Goal: Task Accomplishment & Management: Manage account settings

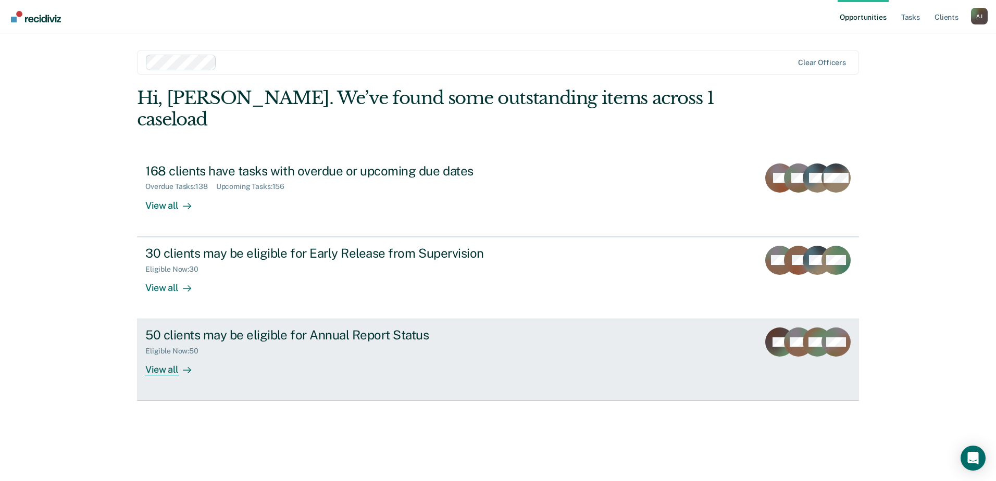
click at [157, 356] on div "View all" at bounding box center [174, 366] width 58 height 20
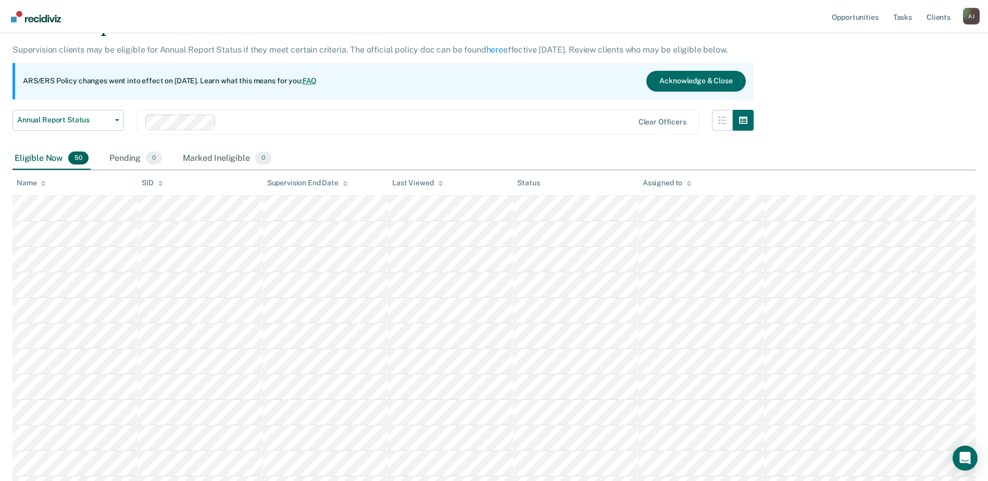
scroll to position [156, 0]
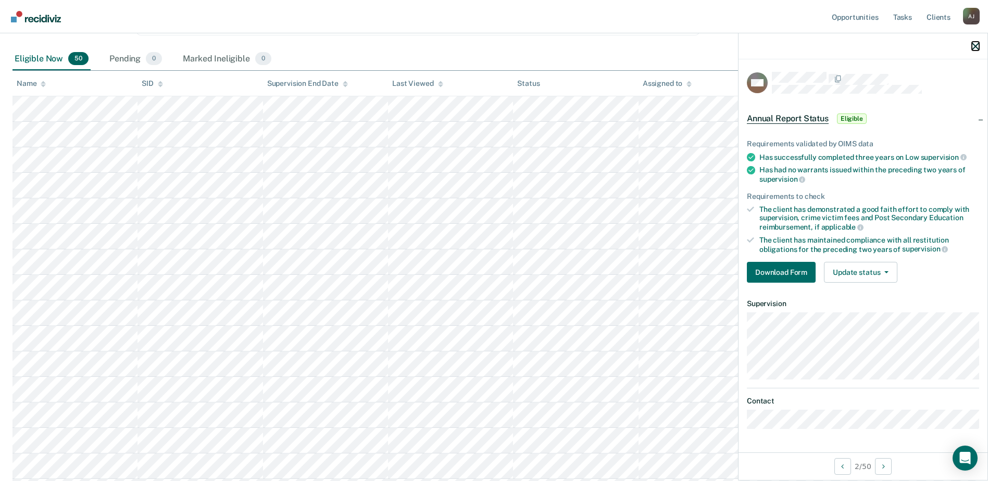
click at [974, 50] on icon "button" at bounding box center [975, 46] width 7 height 7
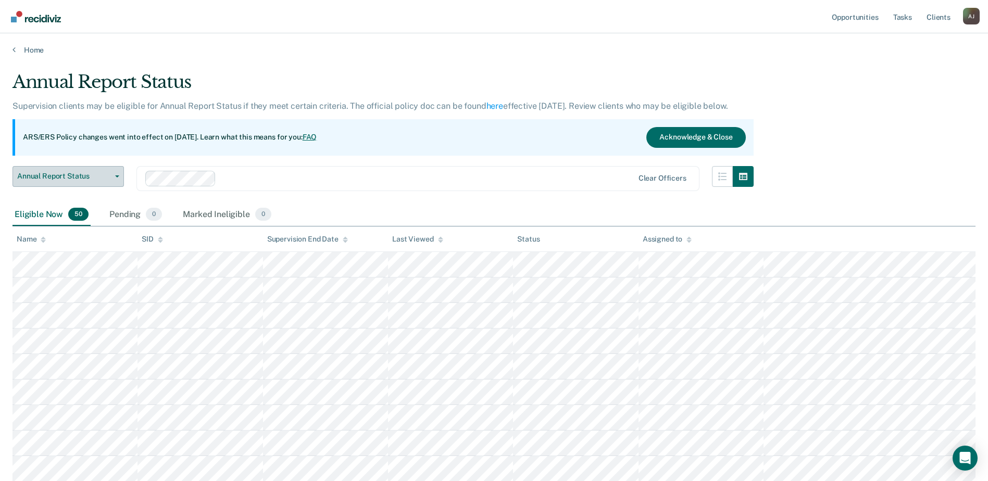
scroll to position [0, 0]
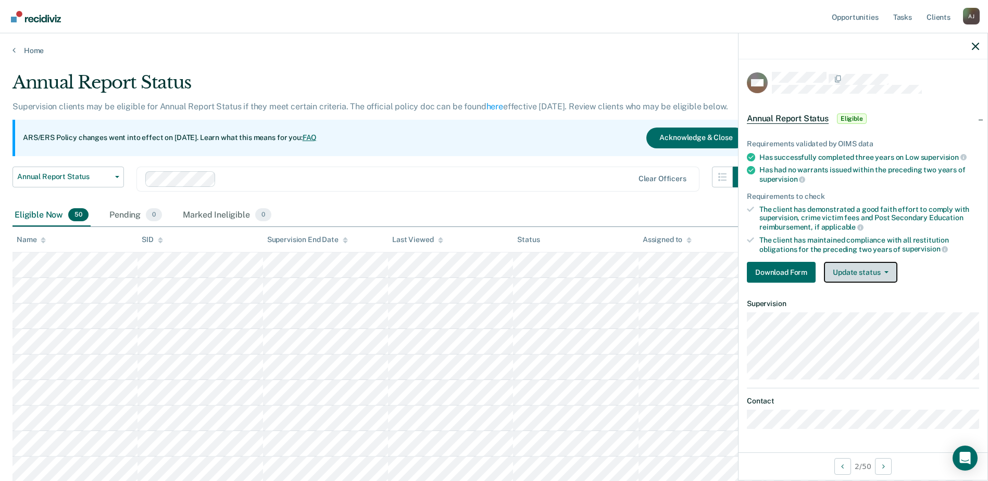
click at [880, 277] on button "Update status" at bounding box center [860, 272] width 73 height 21
click at [979, 287] on div "Requirements validated by OIMS data Has successfully completed three years on L…" at bounding box center [862, 207] width 249 height 168
click at [786, 275] on button "Download Form" at bounding box center [781, 272] width 69 height 21
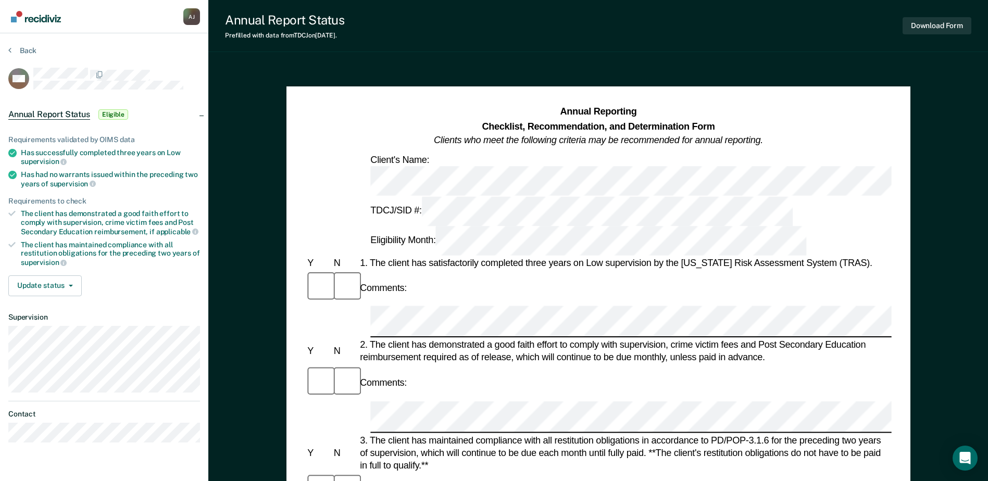
drag, startPoint x: 47, startPoint y: 157, endPoint x: 141, endPoint y: 123, distance: 99.6
click at [141, 123] on div "Annual Report Status Eligible" at bounding box center [104, 114] width 208 height 33
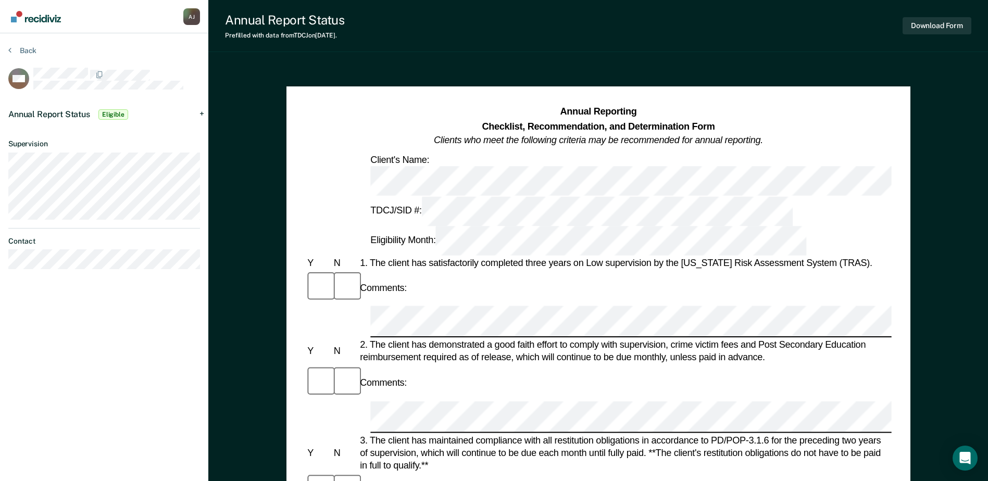
click at [137, 128] on div "Annual Report Status Eligible" at bounding box center [104, 114] width 208 height 33
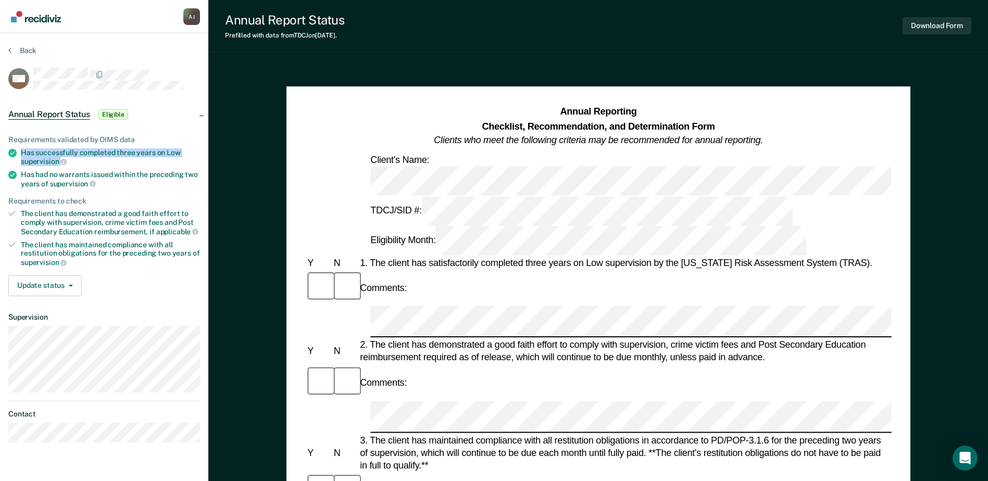
drag, startPoint x: 73, startPoint y: 157, endPoint x: 19, endPoint y: 153, distance: 54.3
click at [19, 153] on li "Has successfully completed three years on Low supervision" at bounding box center [104, 157] width 192 height 18
drag, startPoint x: 19, startPoint y: 153, endPoint x: 33, endPoint y: 155, distance: 14.1
copy div "Has successfully completed three years on Low supervision"
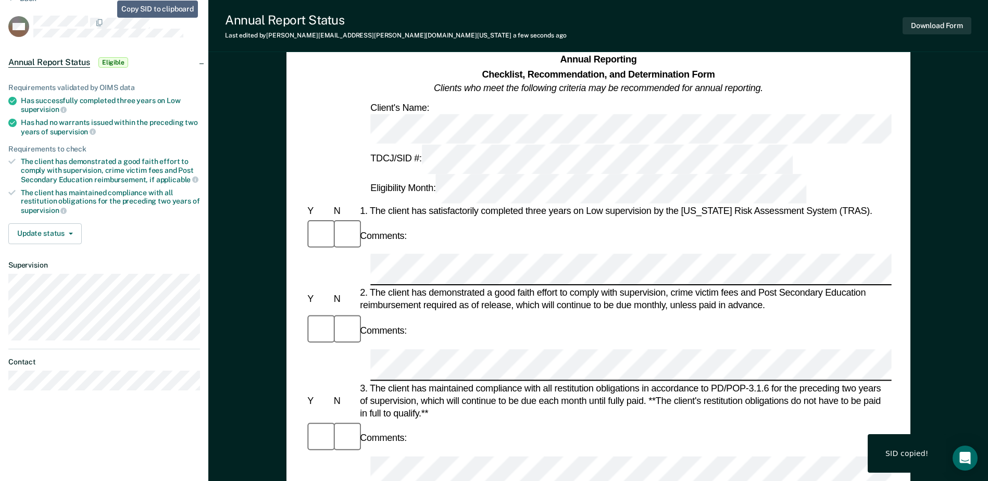
drag, startPoint x: 100, startPoint y: 36, endPoint x: 93, endPoint y: 37, distance: 7.4
click at [78, 44] on article "MM Annual Report Status Eligible Requirements validated by OIMS data Has succes…" at bounding box center [104, 203] width 192 height 375
click at [615, 313] on div "Comments:" at bounding box center [598, 330] width 586 height 35
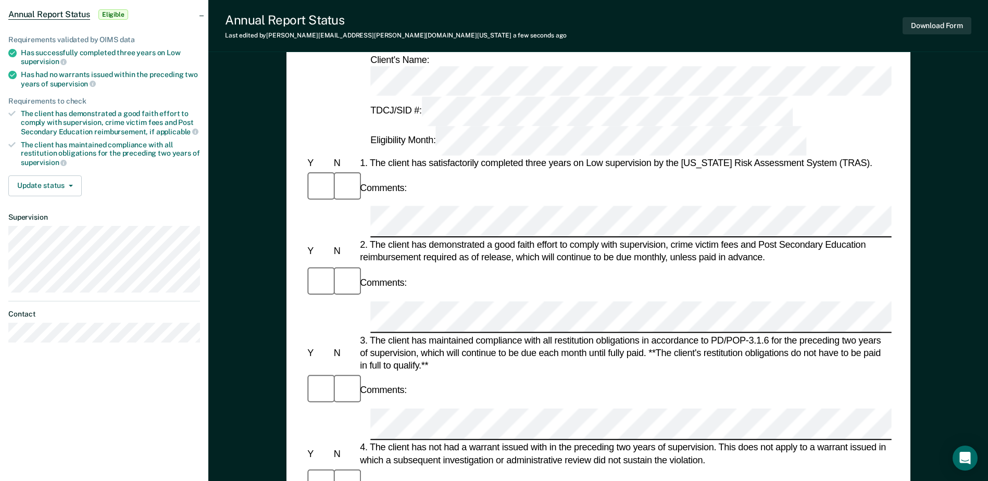
scroll to position [156, 0]
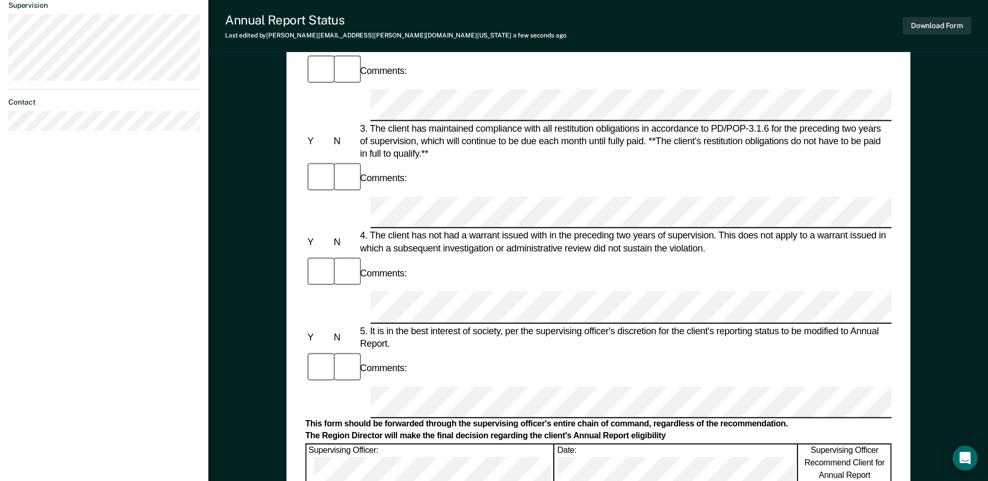
scroll to position [312, 0]
click at [949, 21] on button "Download Form" at bounding box center [936, 25] width 69 height 17
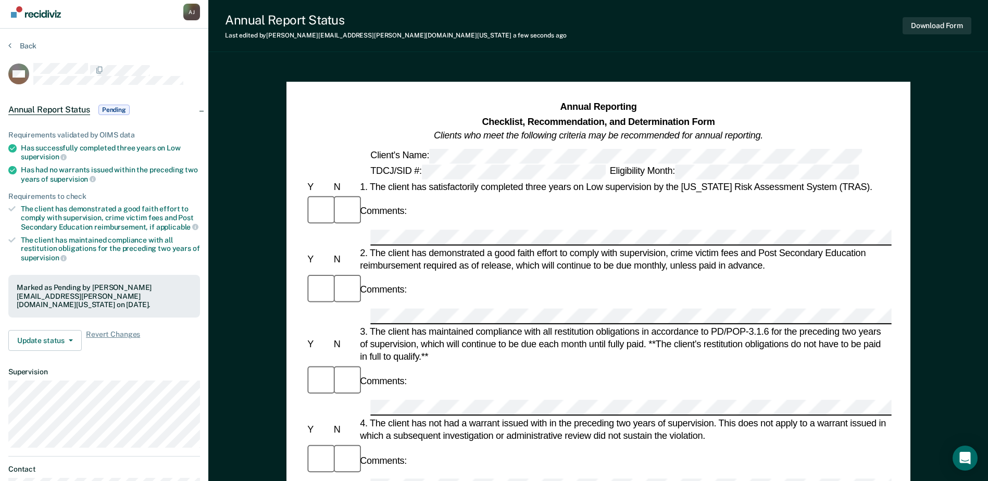
scroll to position [0, 0]
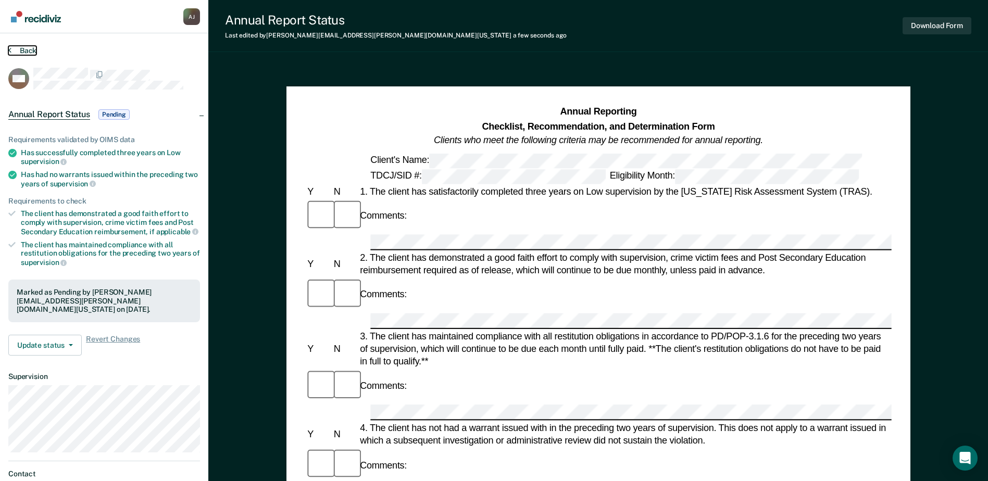
click at [16, 50] on button "Back" at bounding box center [22, 50] width 28 height 9
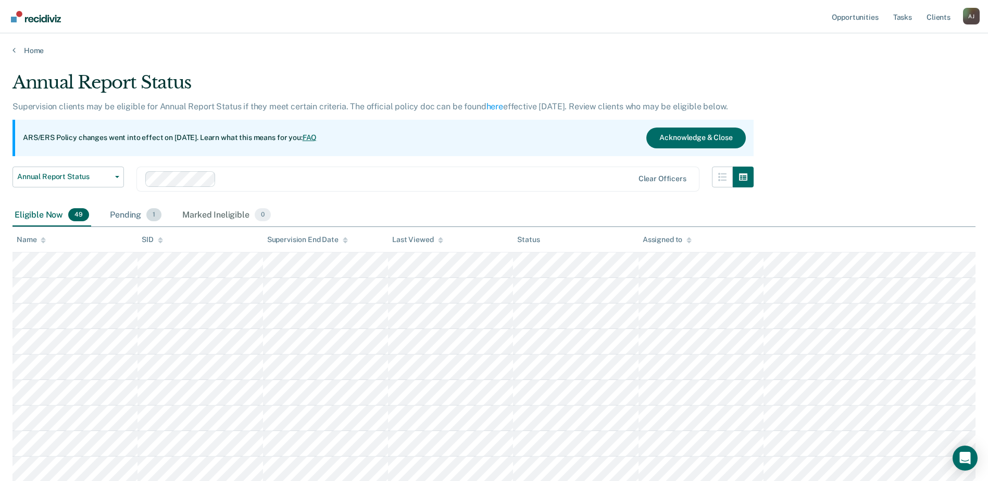
click at [120, 214] on div "Pending 1" at bounding box center [136, 215] width 56 height 23
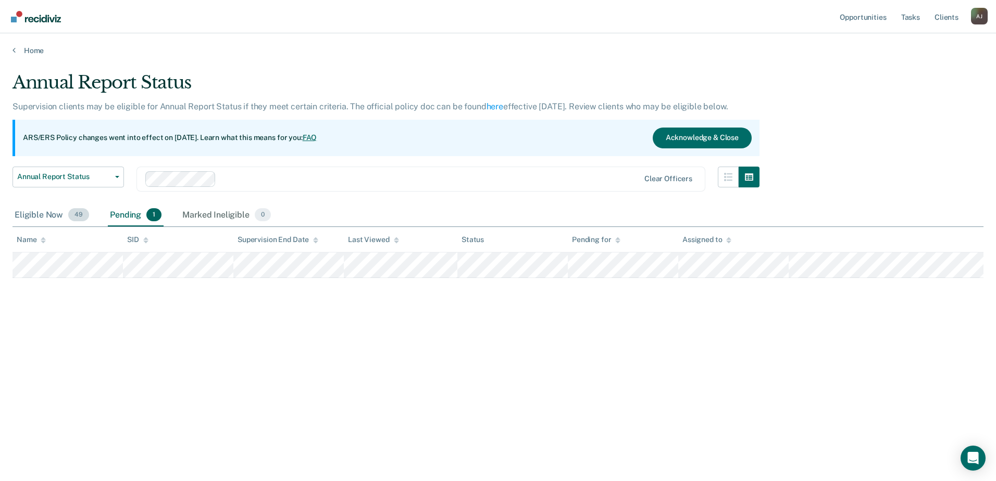
click at [41, 218] on div "Eligible Now 49" at bounding box center [51, 215] width 79 height 23
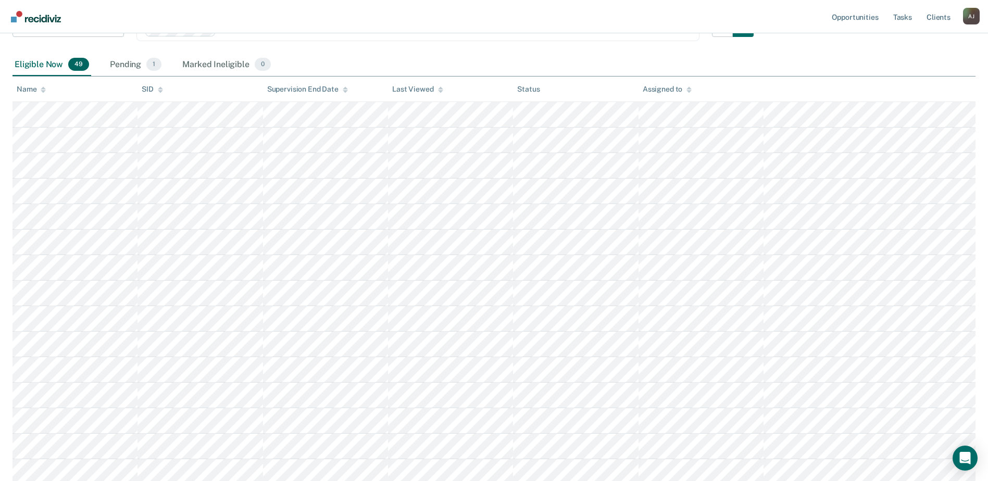
scroll to position [156, 0]
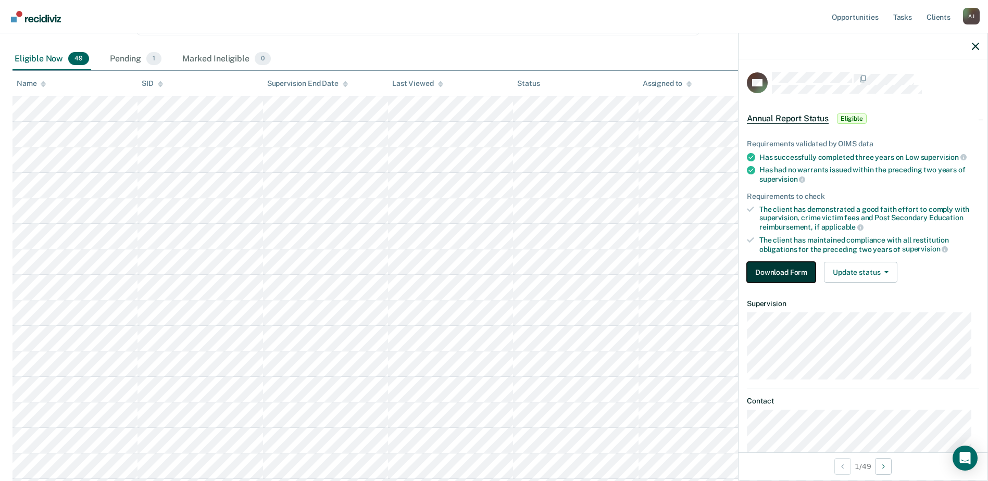
click at [800, 276] on button "Download Form" at bounding box center [781, 272] width 69 height 21
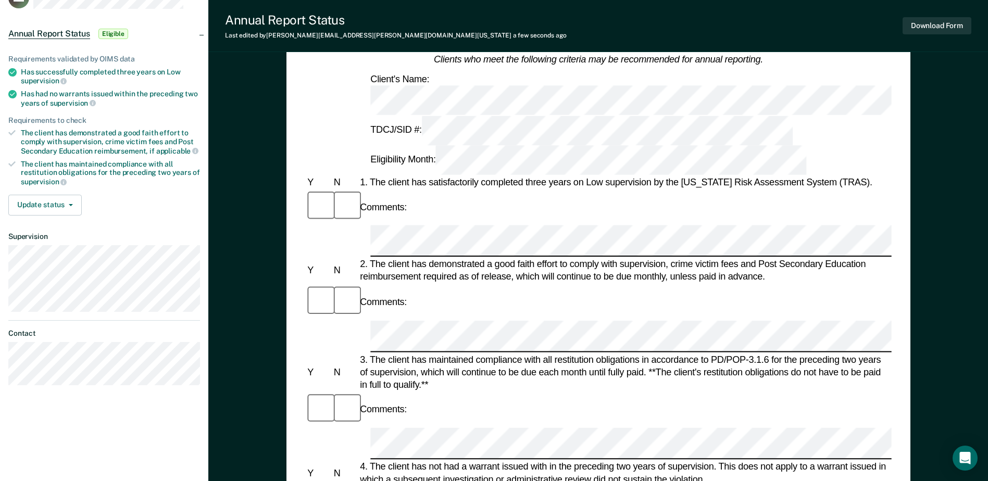
scroll to position [104, 0]
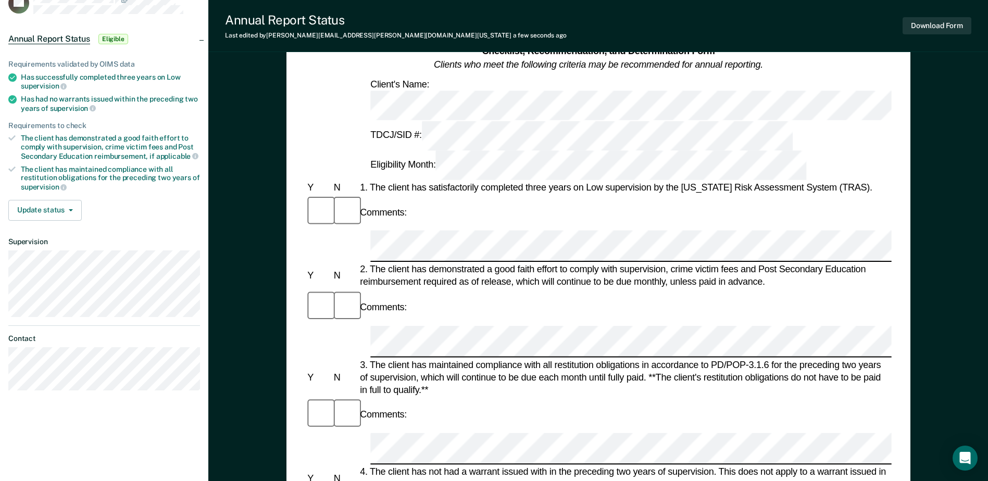
scroll to position [0, 0]
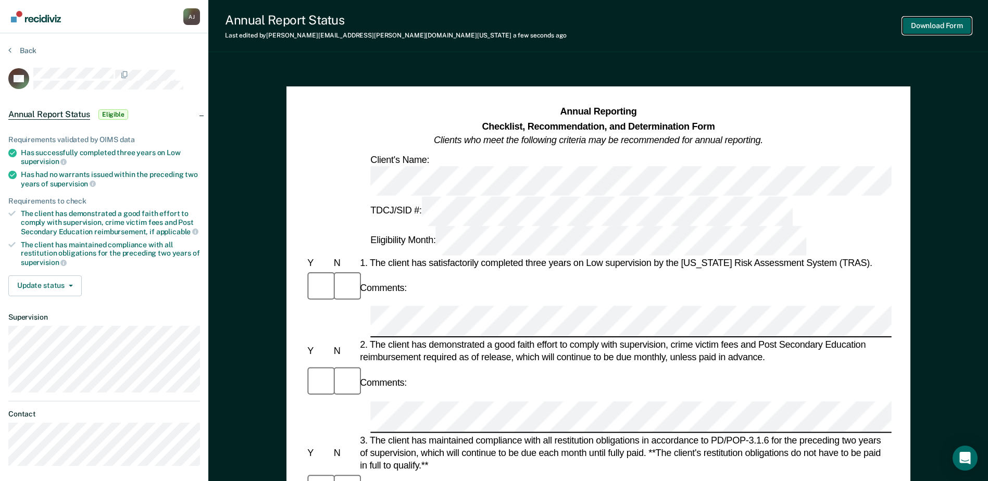
click at [915, 28] on button "Download Form" at bounding box center [936, 25] width 69 height 17
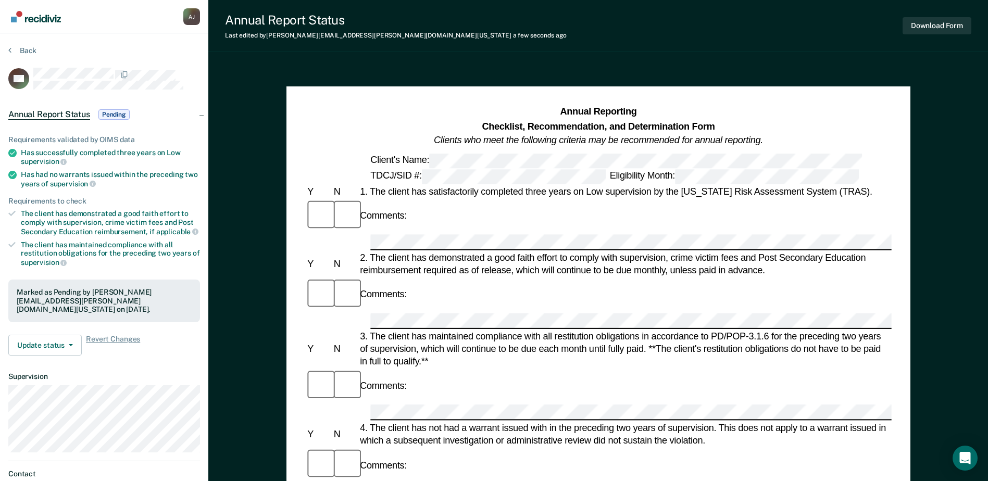
click at [29, 45] on section "Back PM Annual Report Status Pending Requirements validated by OIMS data Has su…" at bounding box center [104, 289] width 208 height 513
click at [30, 50] on button "Back" at bounding box center [22, 50] width 28 height 9
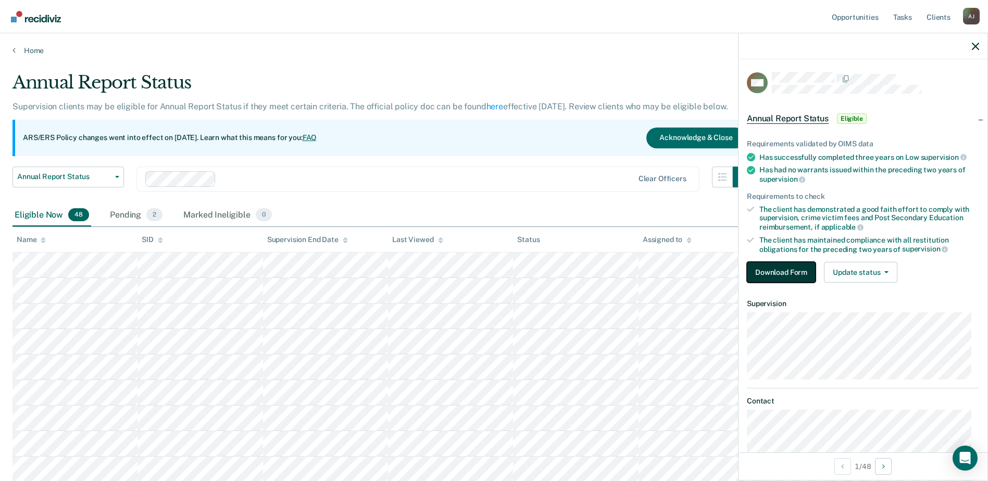
click at [796, 273] on button "Download Form" at bounding box center [781, 272] width 69 height 21
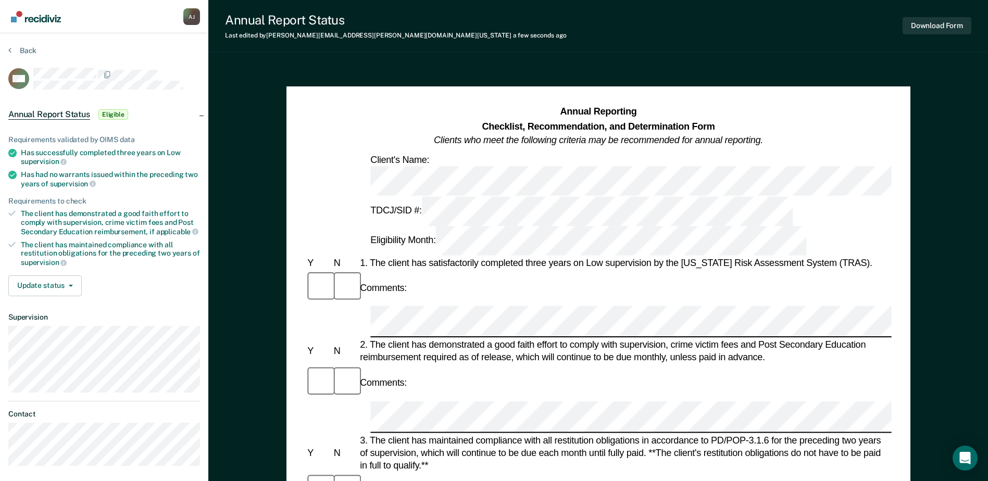
click at [444, 434] on div "3. The client has maintained compliance with all restitution obligations in acc…" at bounding box center [625, 453] width 534 height 38
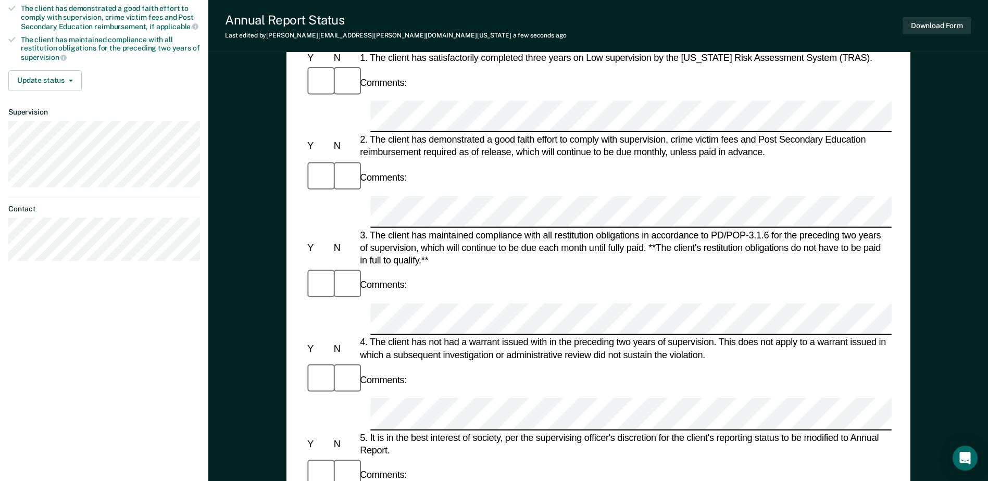
scroll to position [208, 0]
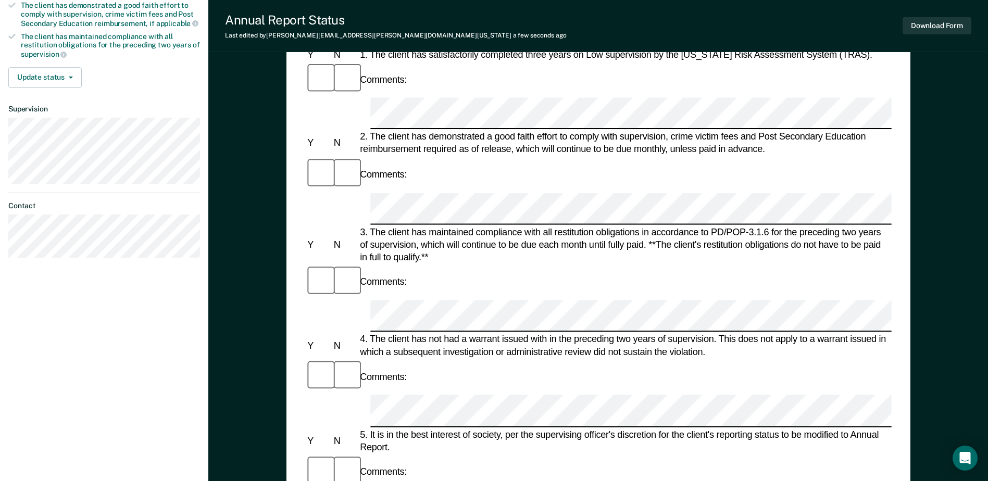
click at [349, 455] on div at bounding box center [344, 472] width 26 height 35
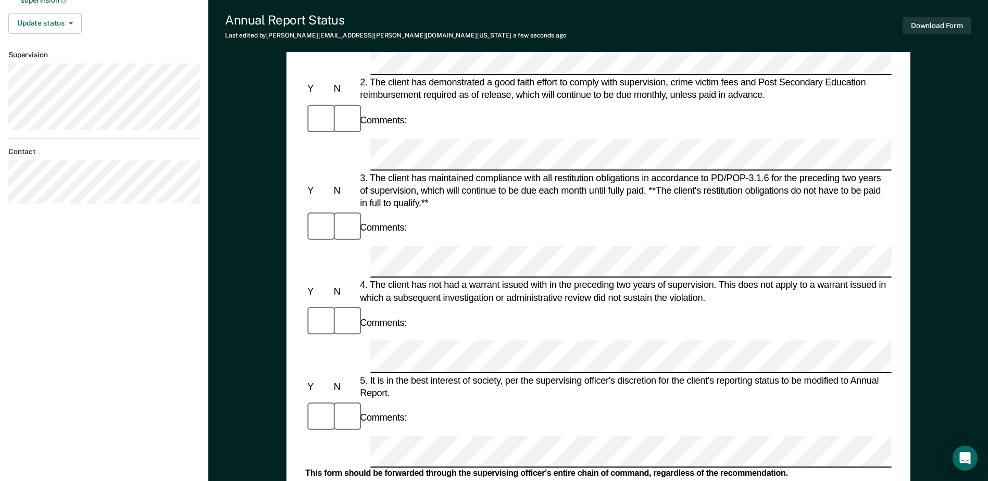
scroll to position [312, 0]
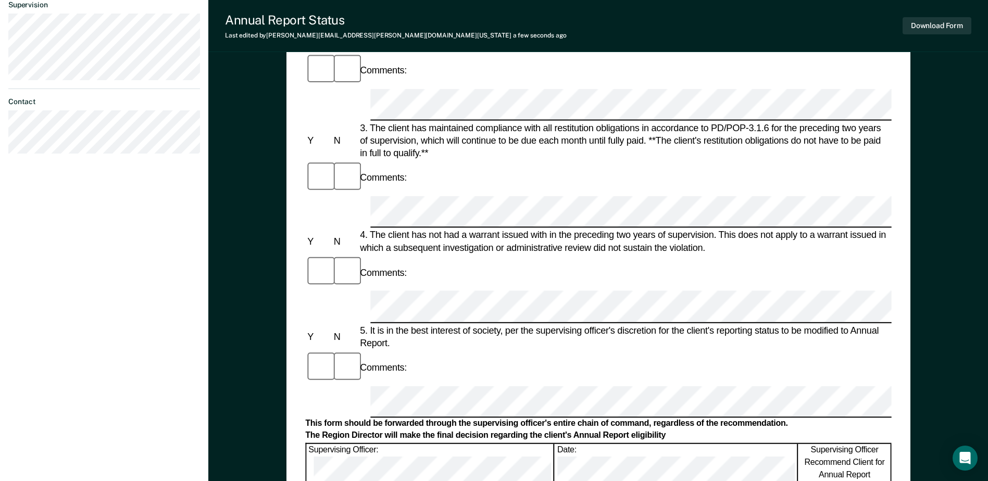
drag, startPoint x: 597, startPoint y: 170, endPoint x: 667, endPoint y: 149, distance: 72.8
click at [667, 324] on div "5. It is in the best interest of society, per the supervising officer's discret…" at bounding box center [625, 336] width 534 height 25
click at [681, 350] on div "Comments:" at bounding box center [598, 367] width 586 height 35
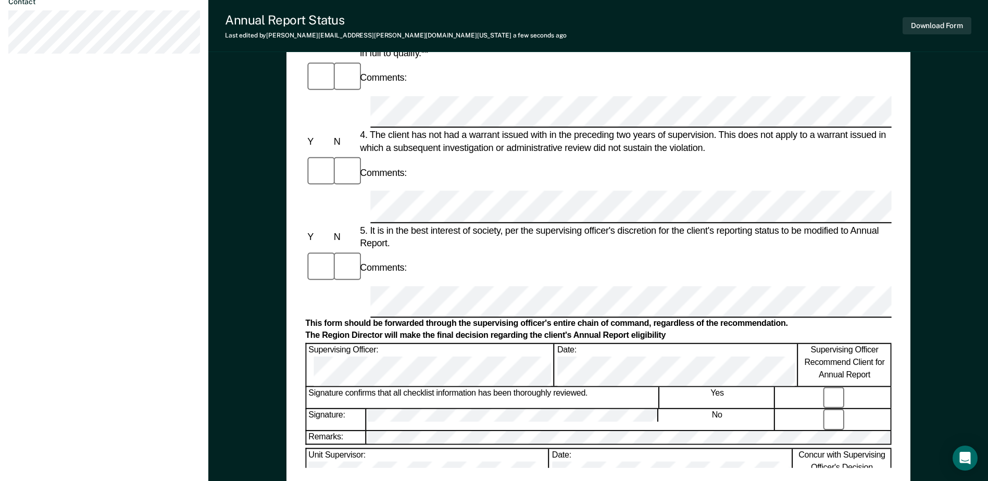
scroll to position [417, 0]
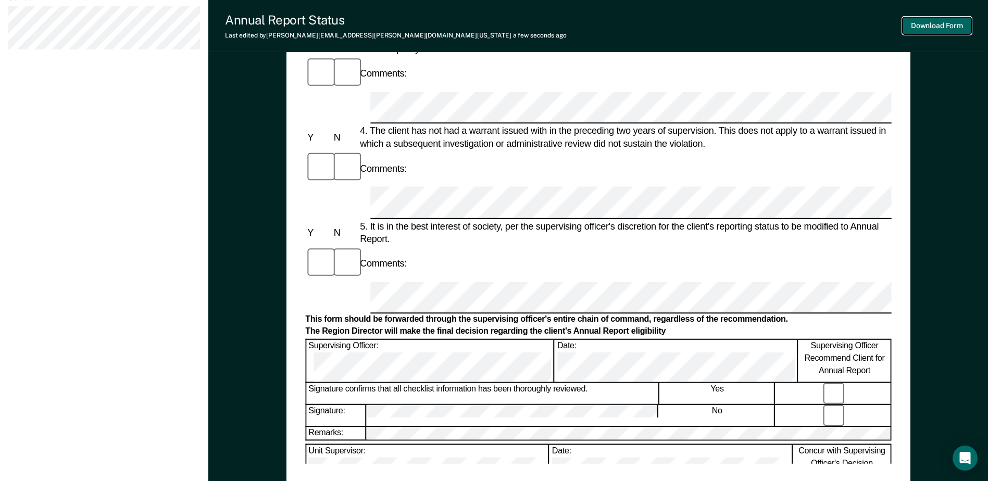
click at [952, 30] on button "Download Form" at bounding box center [936, 25] width 69 height 17
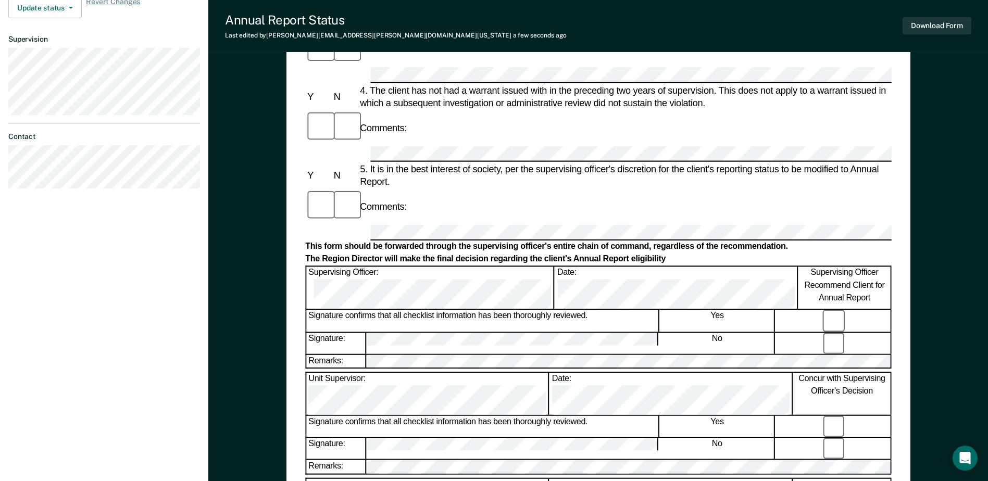
scroll to position [259, 0]
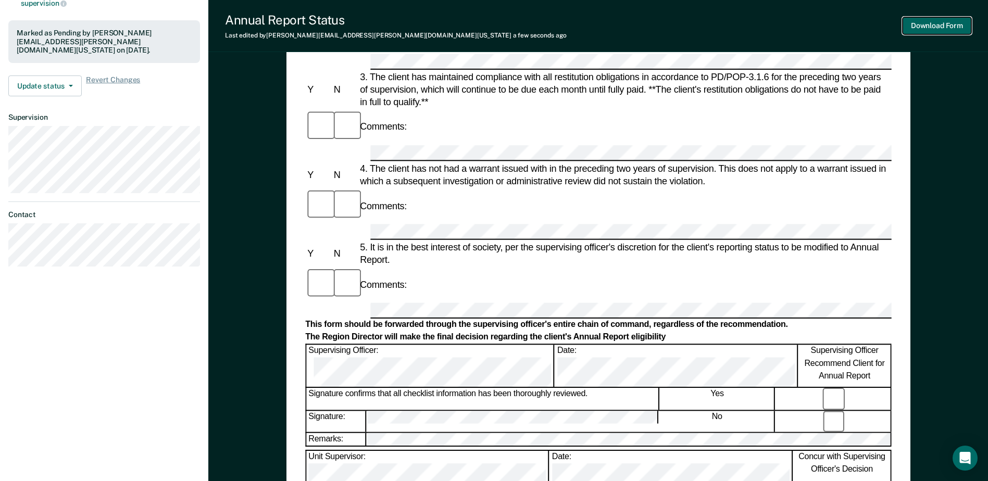
click at [920, 30] on button "Download Form" at bounding box center [936, 25] width 69 height 17
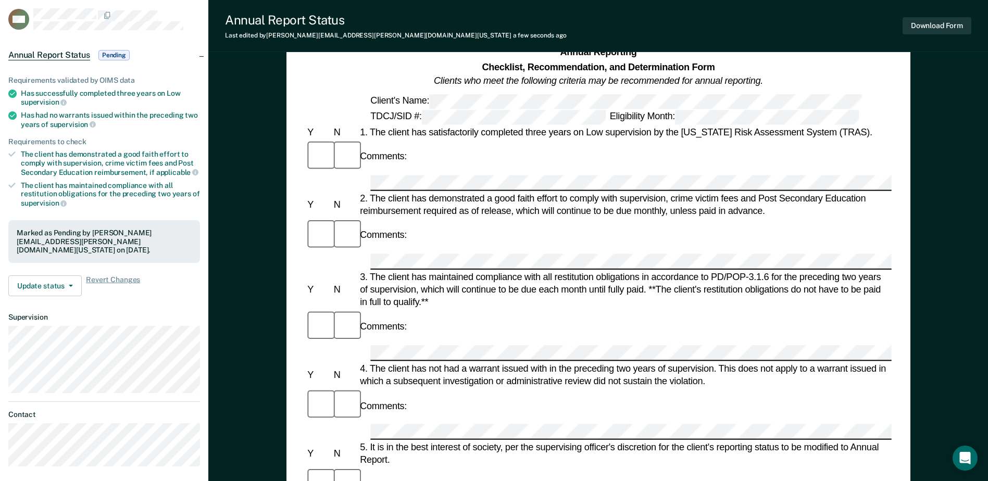
scroll to position [0, 0]
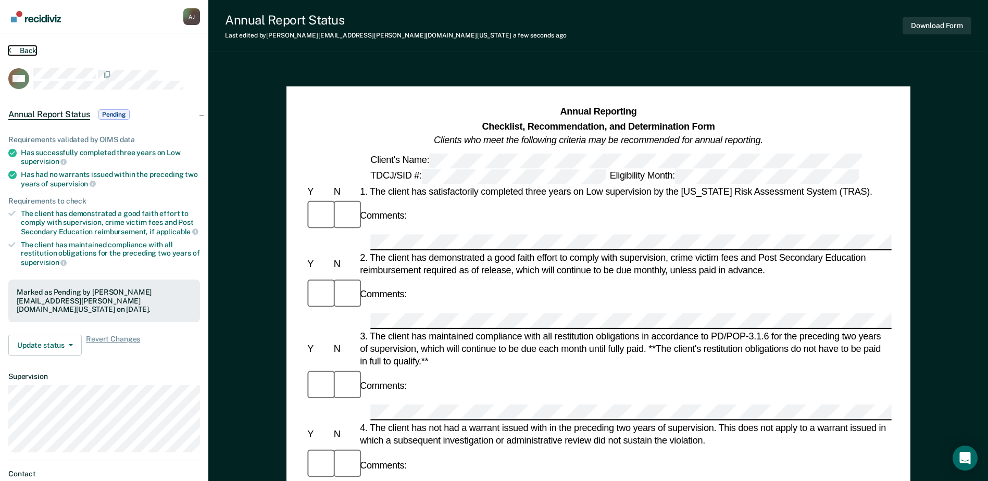
click at [17, 53] on button "Back" at bounding box center [22, 50] width 28 height 9
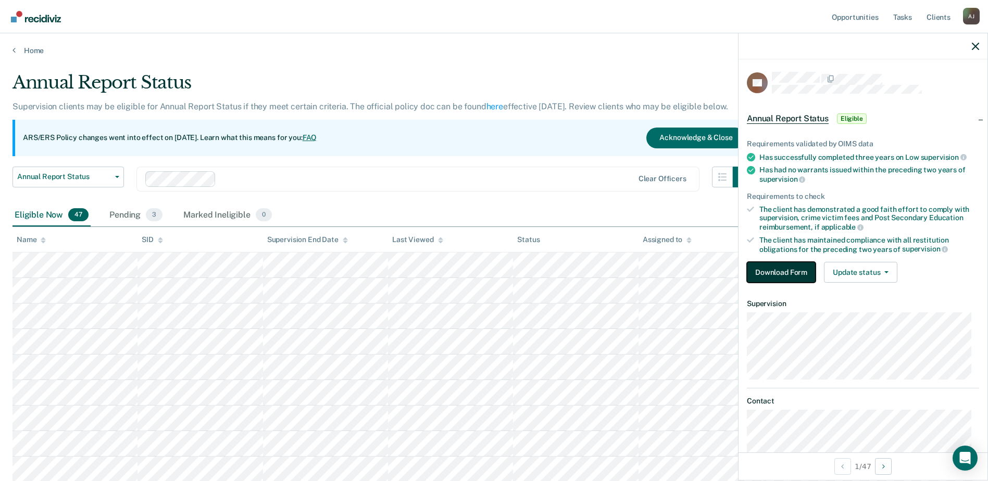
click at [777, 271] on button "Download Form" at bounding box center [781, 272] width 69 height 21
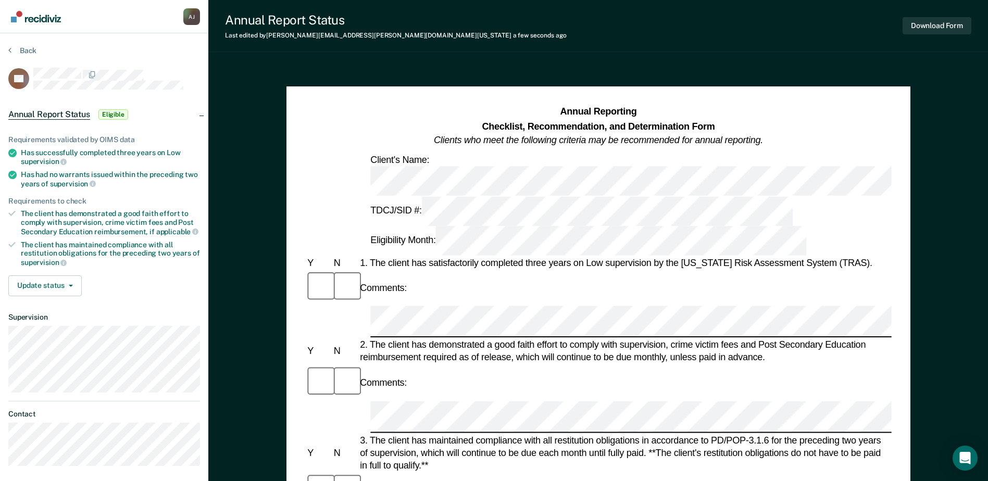
click at [490, 366] on div "Comments:" at bounding box center [598, 383] width 586 height 35
click at [519, 473] on div "Comments:" at bounding box center [598, 490] width 586 height 35
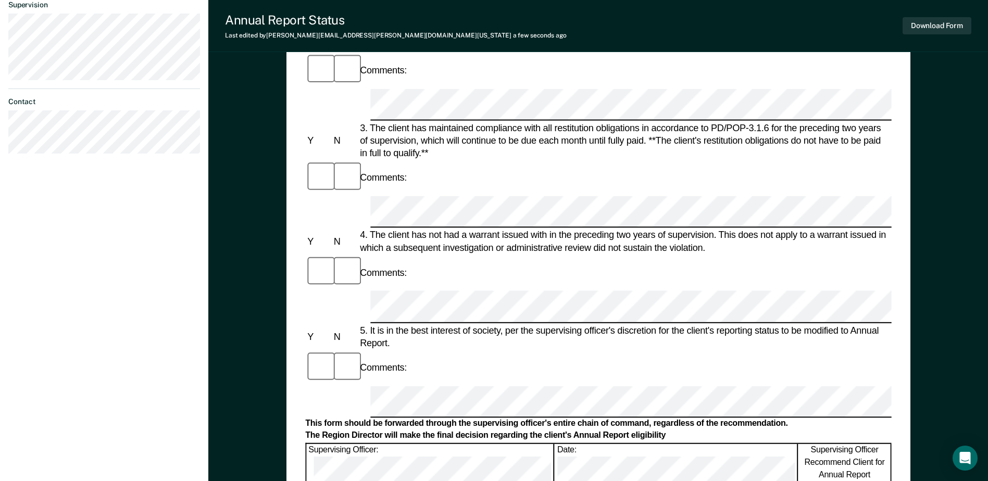
scroll to position [208, 0]
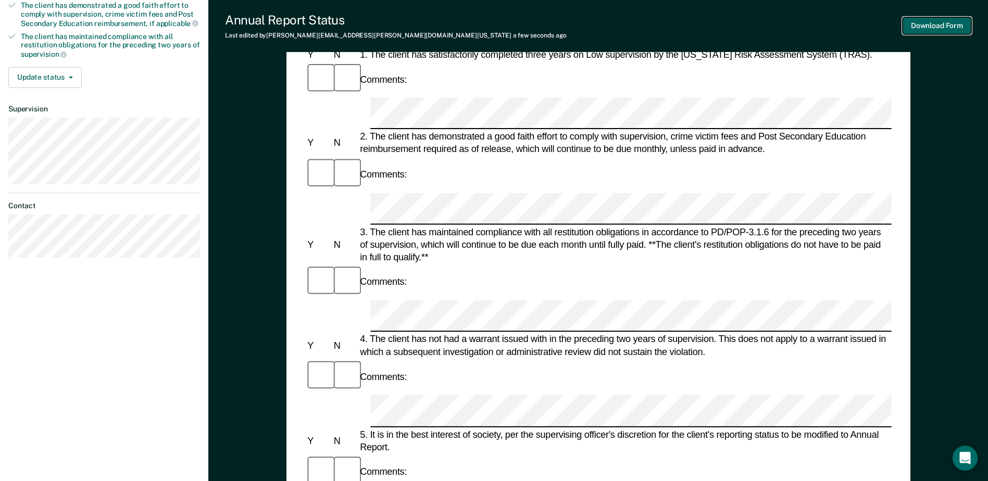
click at [933, 20] on button "Download Form" at bounding box center [936, 25] width 69 height 17
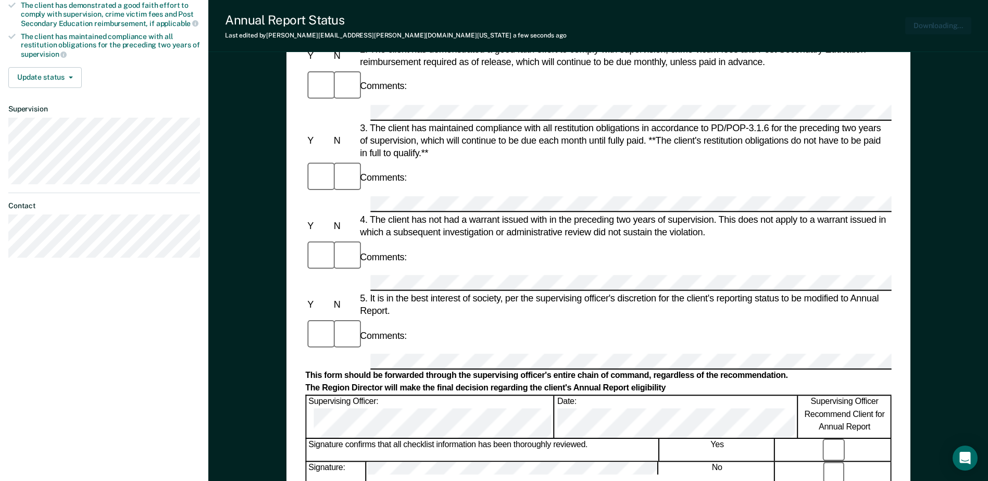
scroll to position [0, 0]
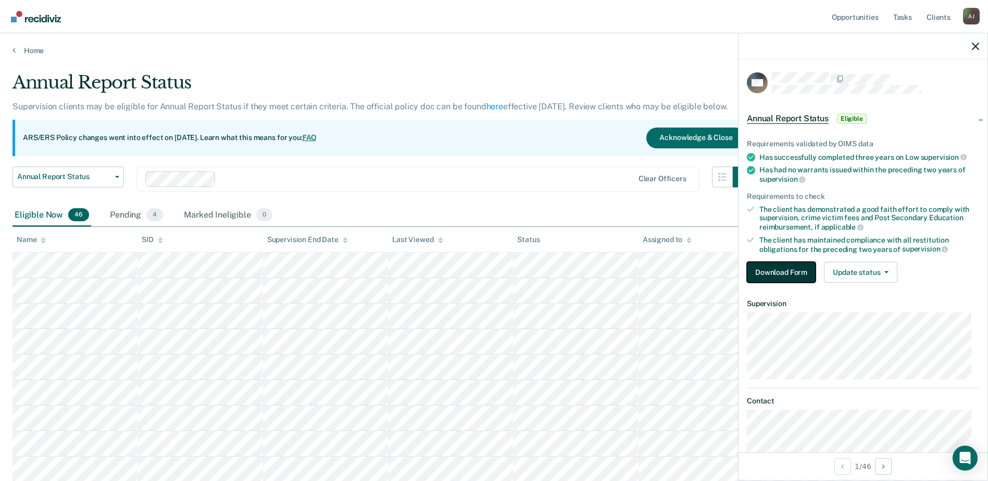
click at [782, 268] on button "Download Form" at bounding box center [781, 272] width 69 height 21
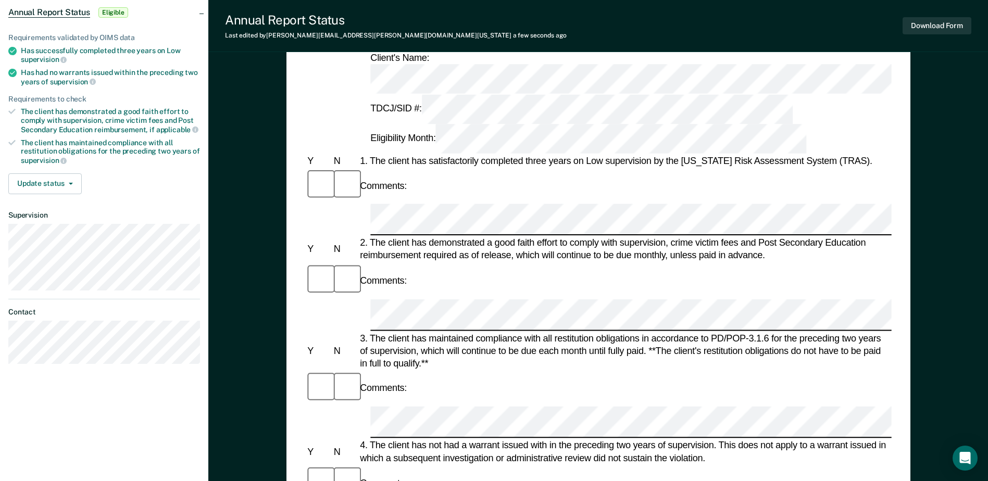
scroll to position [104, 0]
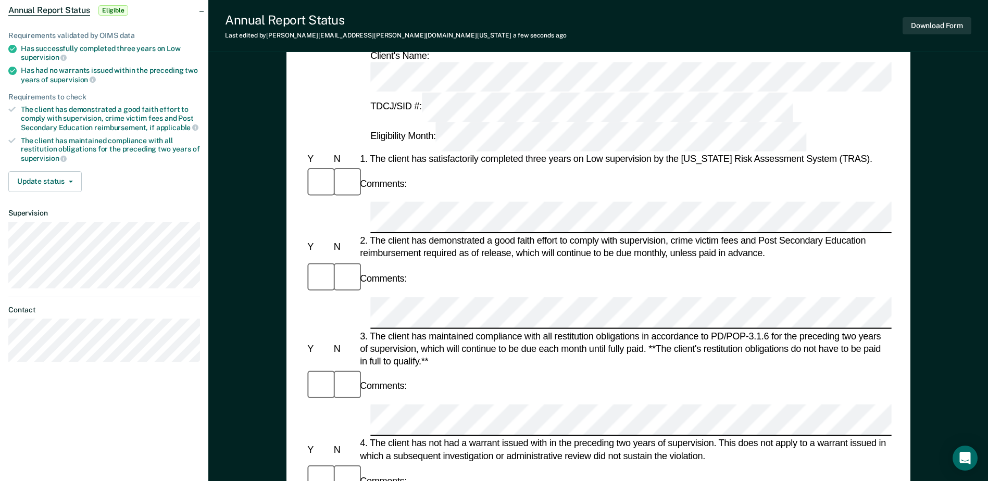
click at [450, 369] on div "Comments:" at bounding box center [598, 386] width 586 height 35
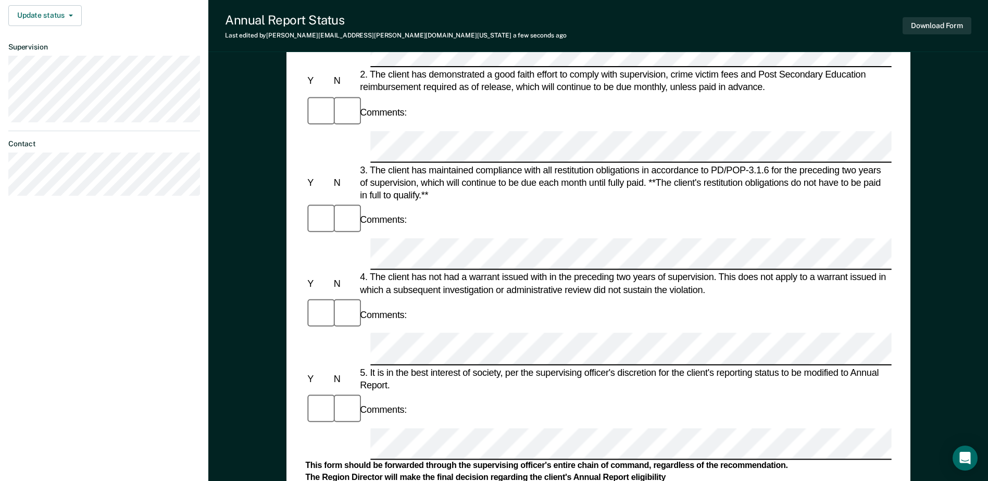
scroll to position [364, 0]
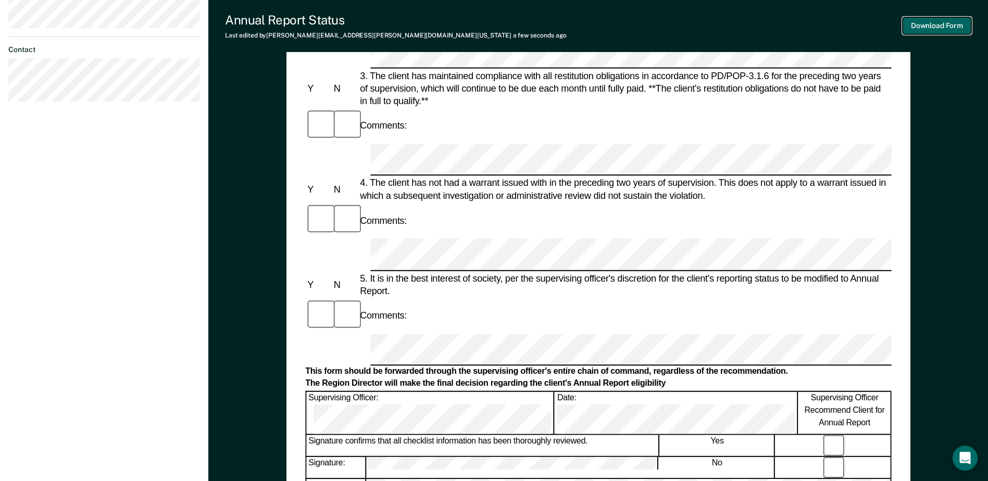
click at [957, 20] on button "Download Form" at bounding box center [936, 25] width 69 height 17
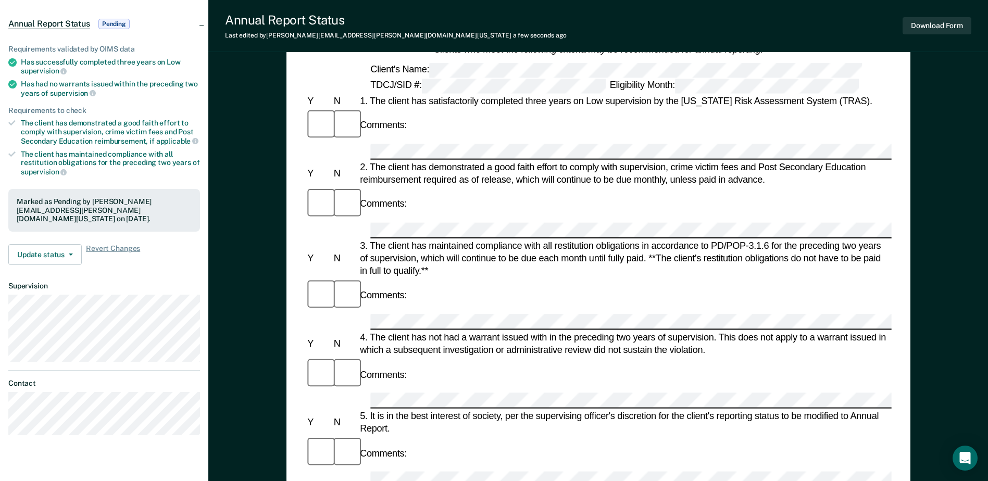
scroll to position [0, 0]
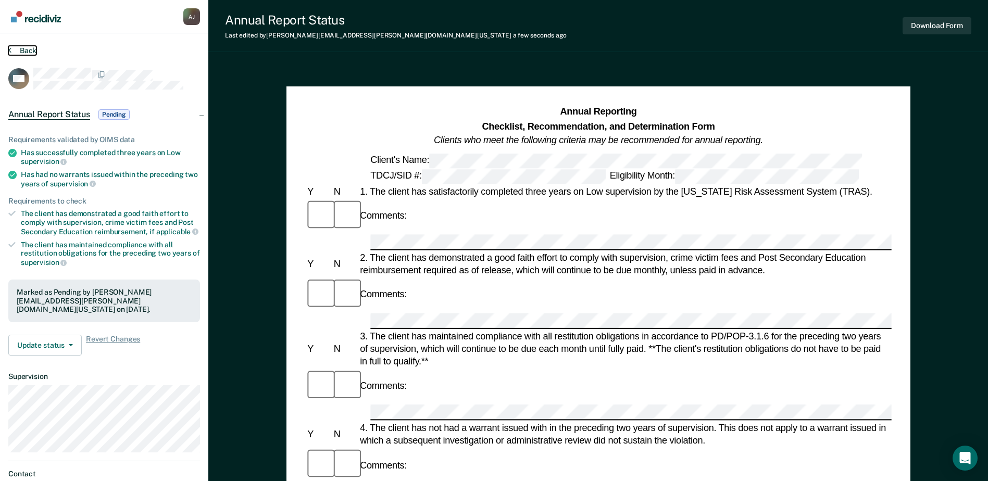
click at [27, 51] on button "Back" at bounding box center [22, 50] width 28 height 9
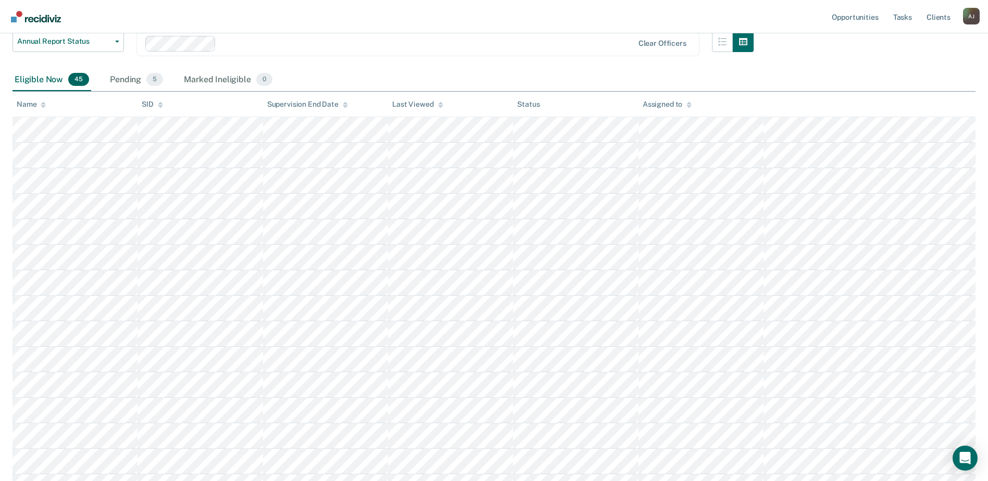
scroll to position [57, 0]
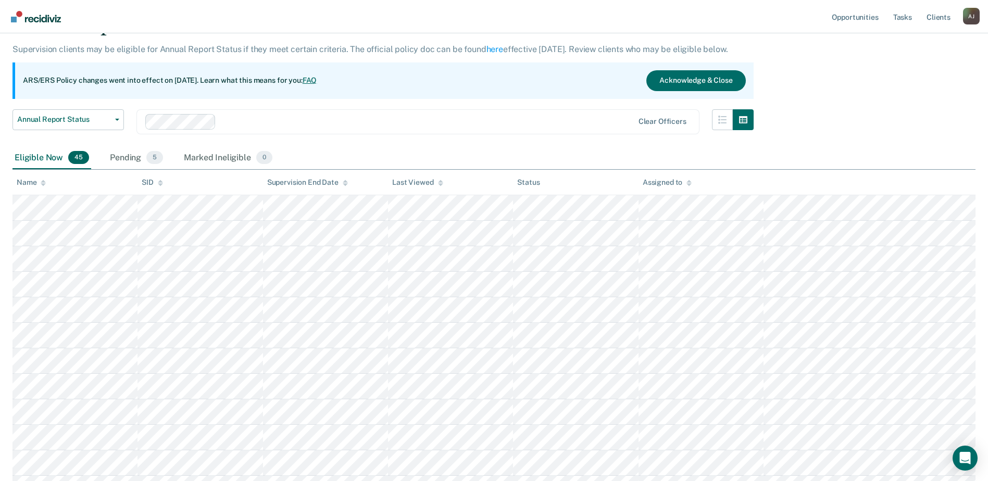
click at [40, 191] on th "Name" at bounding box center [74, 183] width 125 height 26
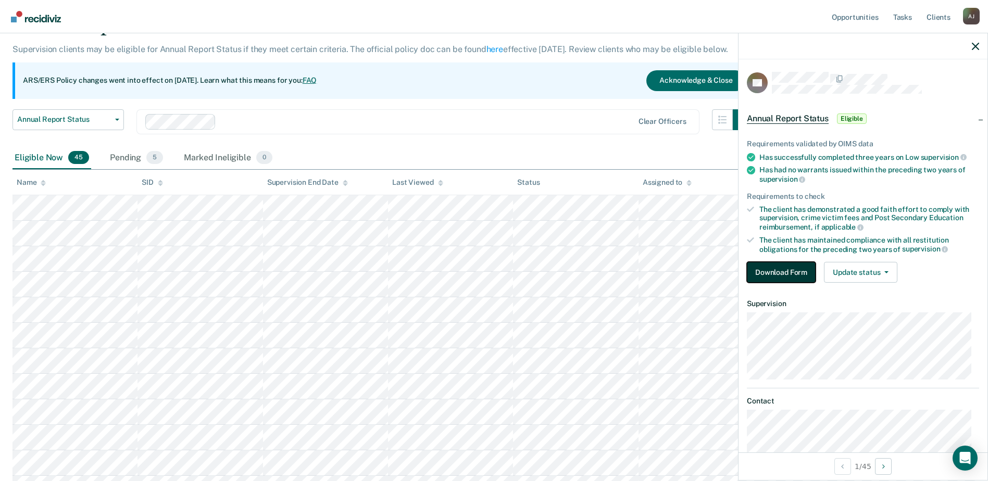
click at [795, 272] on button "Download Form" at bounding box center [781, 272] width 69 height 21
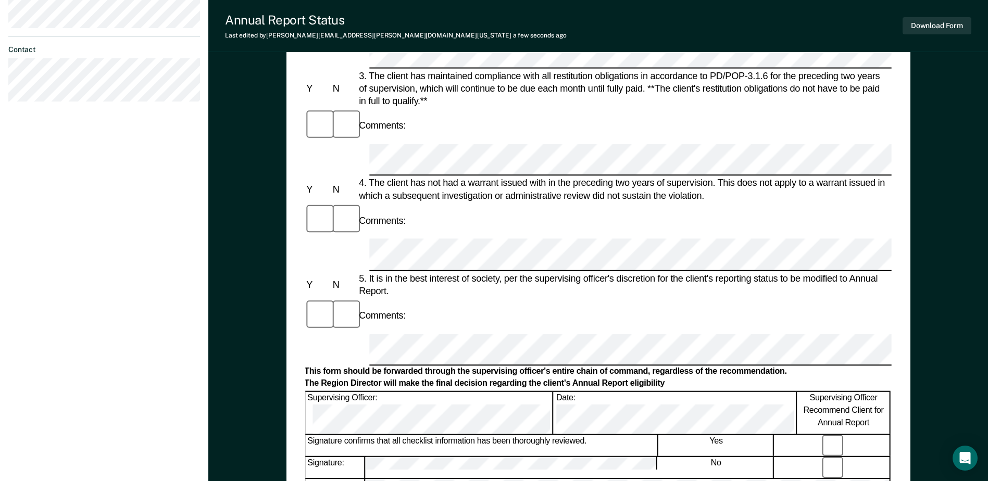
drag, startPoint x: 747, startPoint y: 136, endPoint x: 723, endPoint y: 144, distance: 25.4
click at [723, 367] on div "This form should be forwarded through the supervising officer's entire chain of…" at bounding box center [597, 372] width 586 height 11
click at [843, 367] on div "This form should be forwarded through the supervising officer's entire chain of…" at bounding box center [597, 372] width 586 height 11
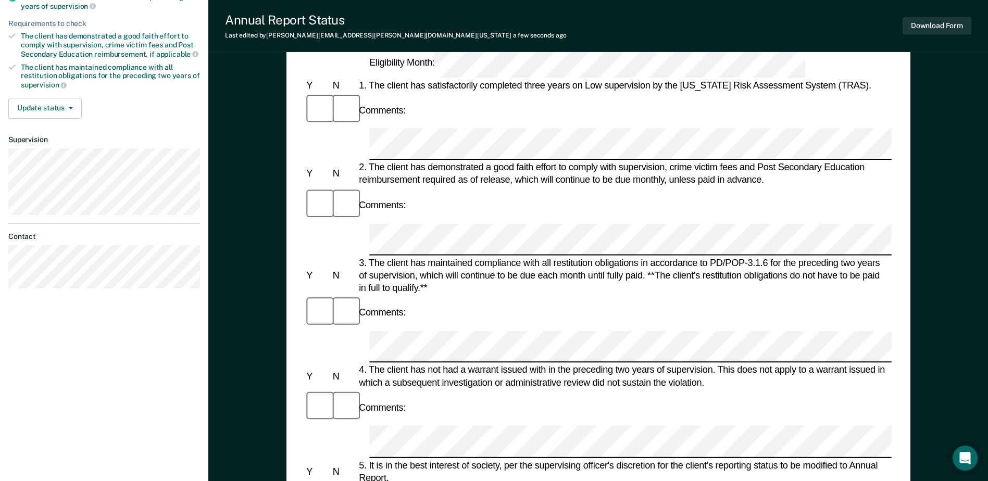
scroll to position [104, 0]
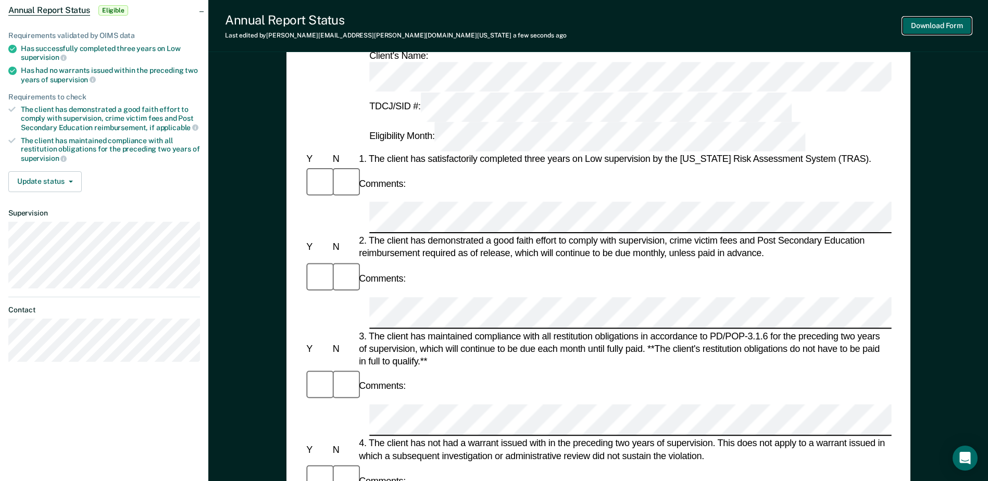
click at [914, 29] on button "Download Form" at bounding box center [936, 25] width 69 height 17
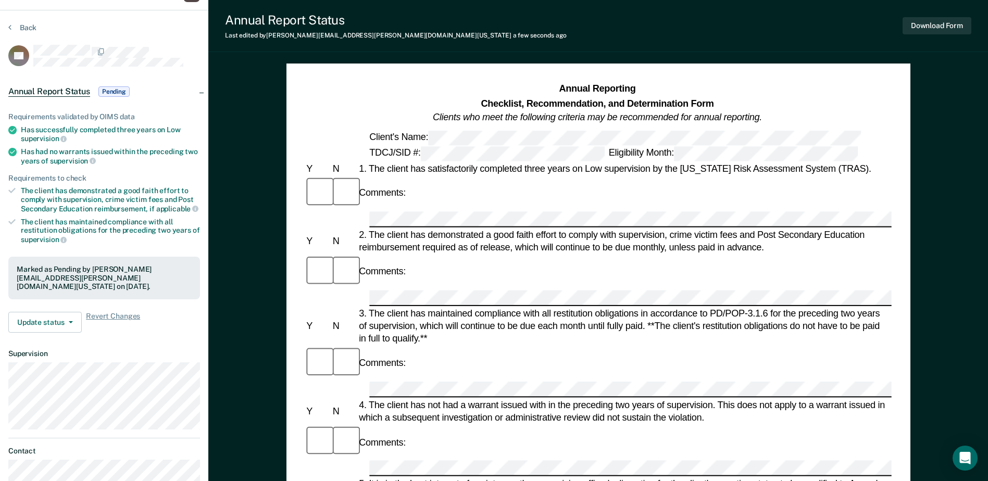
scroll to position [0, 0]
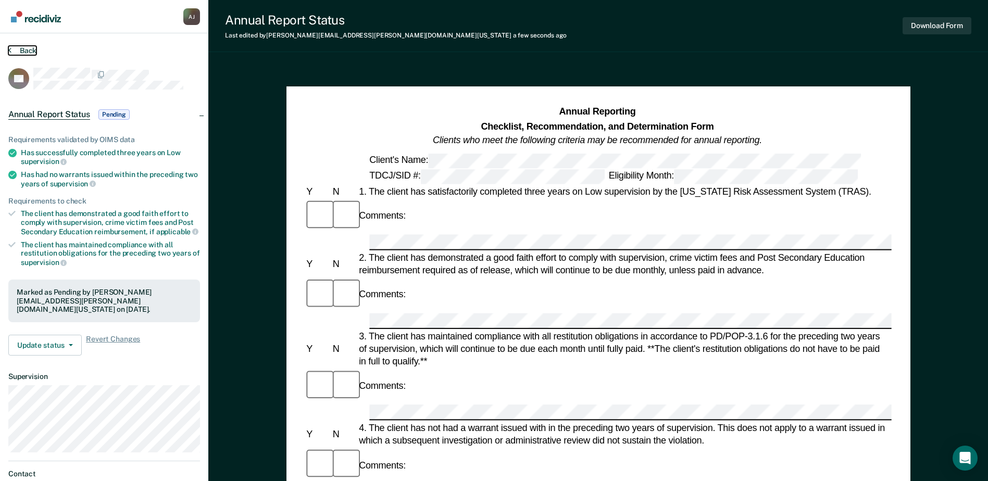
click at [16, 50] on button "Back" at bounding box center [22, 50] width 28 height 9
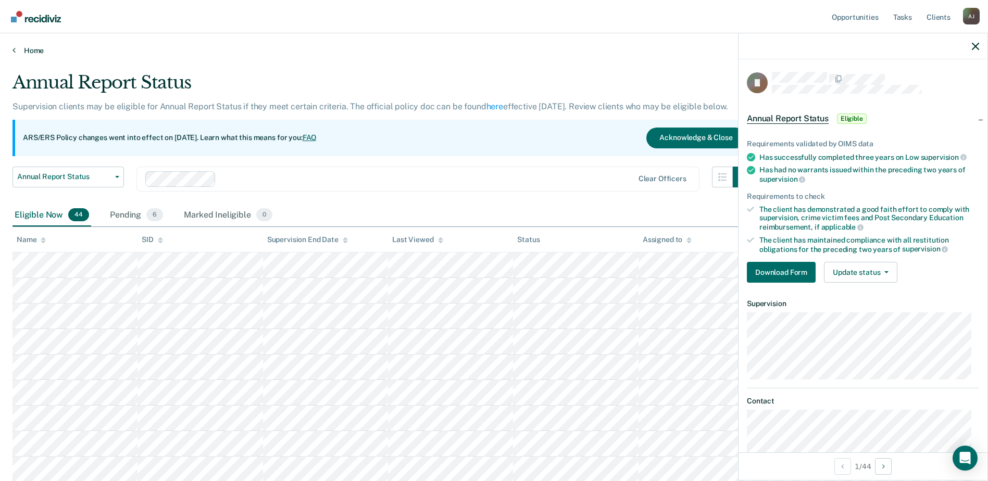
click at [38, 48] on link "Home" at bounding box center [493, 50] width 963 height 9
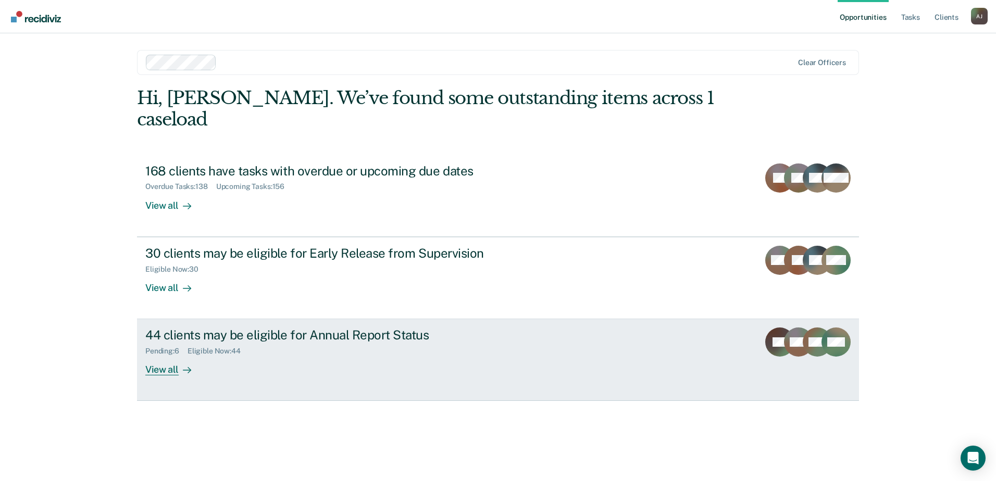
click at [297, 327] on div "44 clients may be eligible for Annual Report Status" at bounding box center [328, 334] width 366 height 15
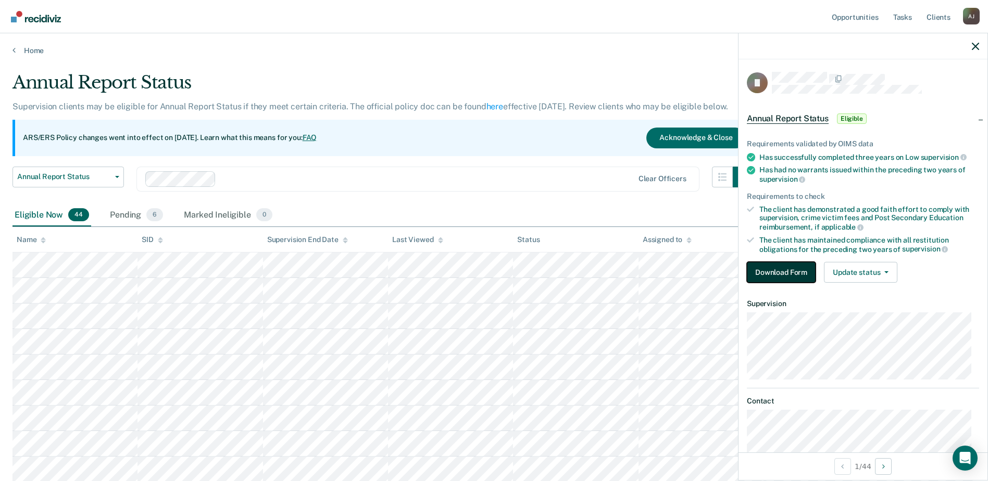
click at [771, 270] on button "Download Form" at bounding box center [781, 272] width 69 height 21
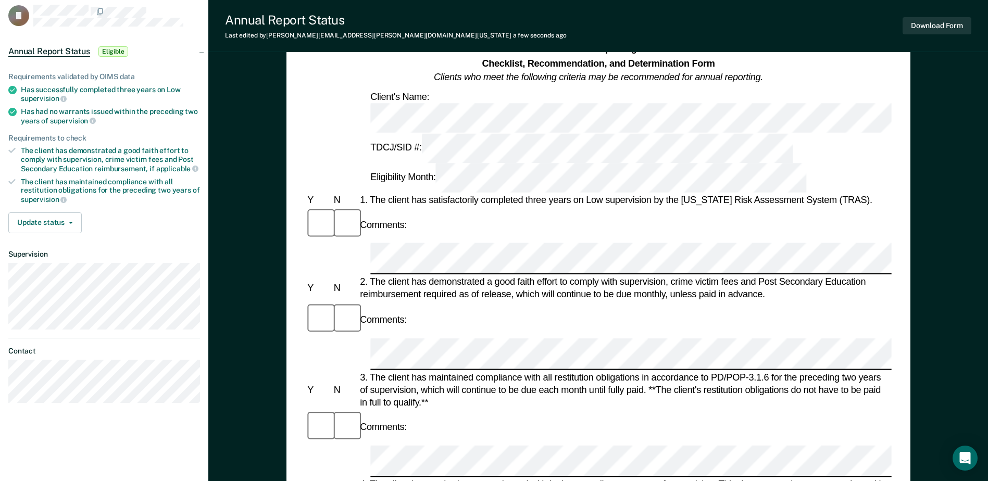
scroll to position [104, 0]
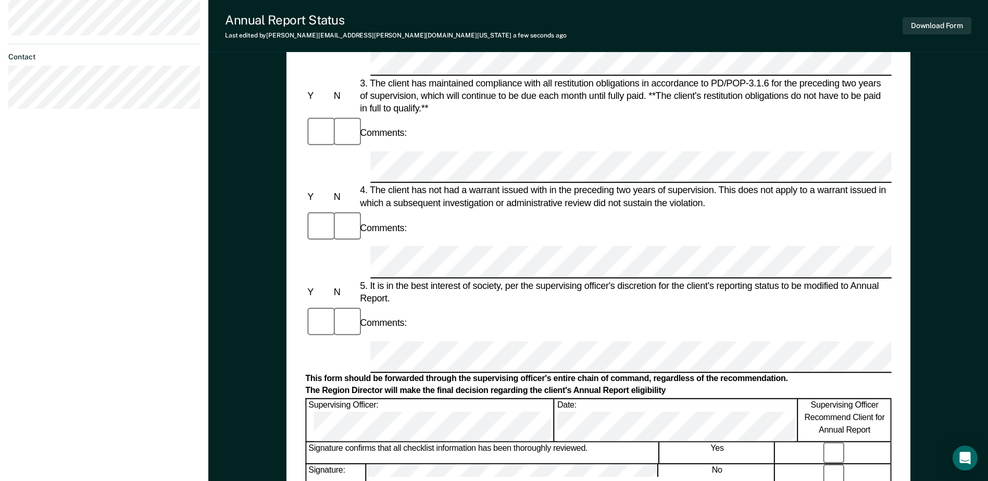
scroll to position [364, 0]
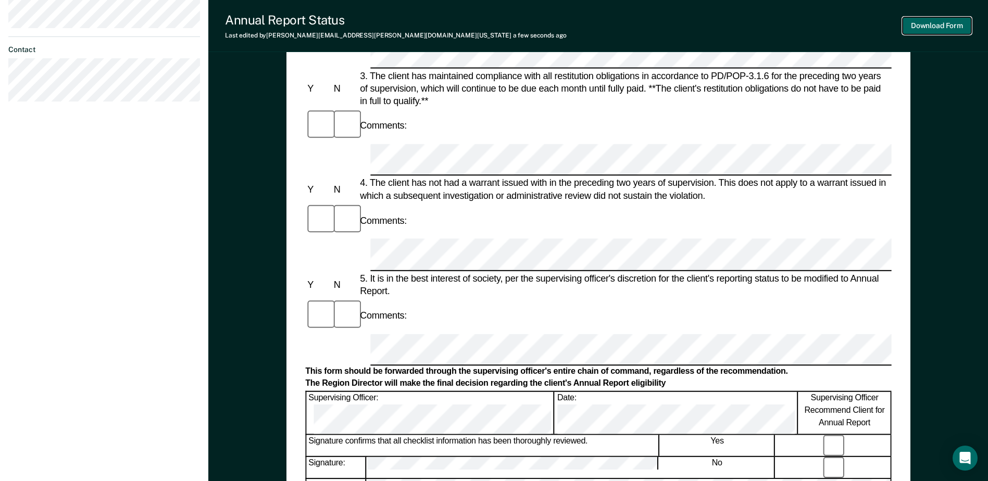
click at [962, 29] on button "Download Form" at bounding box center [936, 25] width 69 height 17
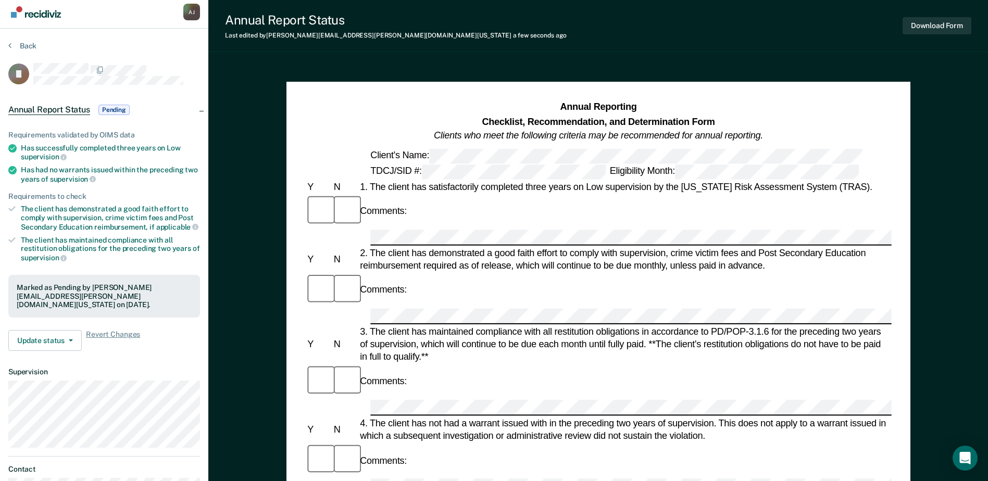
scroll to position [0, 0]
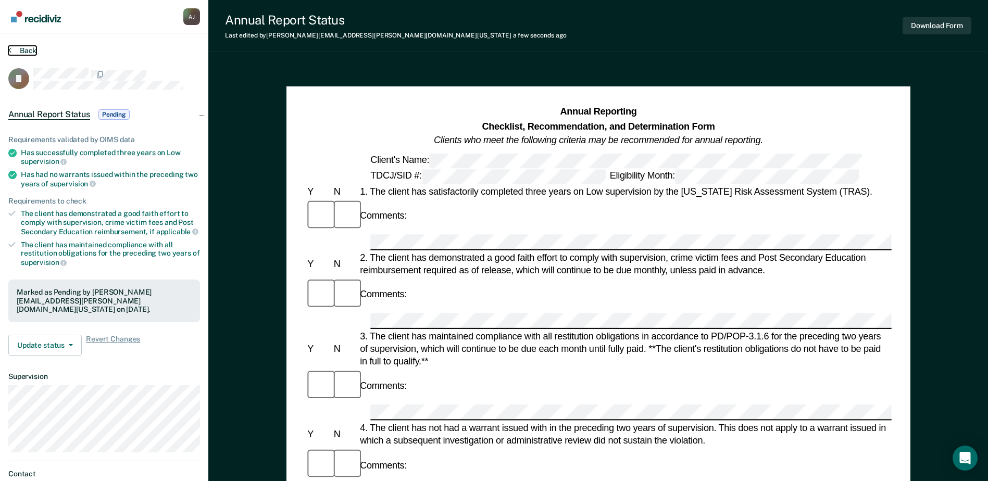
click at [17, 47] on button "Back" at bounding box center [22, 50] width 28 height 9
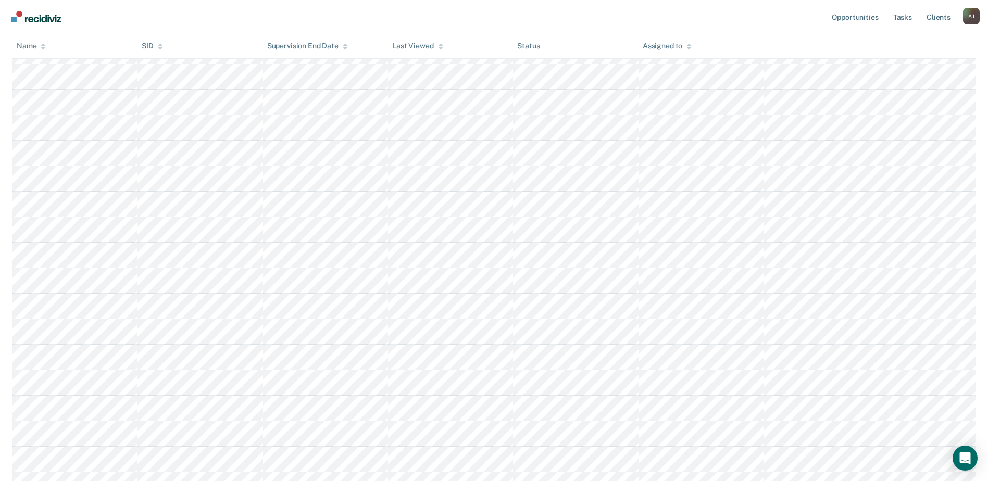
scroll to position [104, 0]
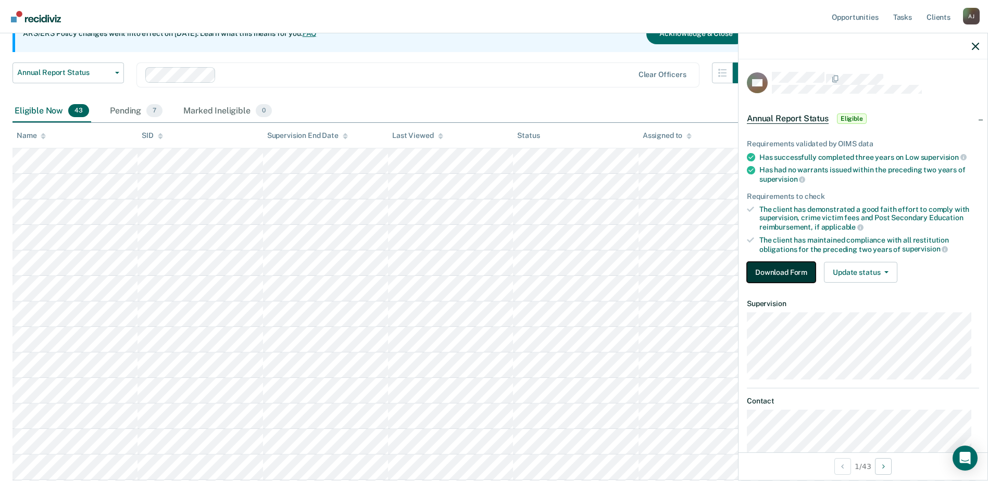
click at [779, 278] on button "Download Form" at bounding box center [781, 272] width 69 height 21
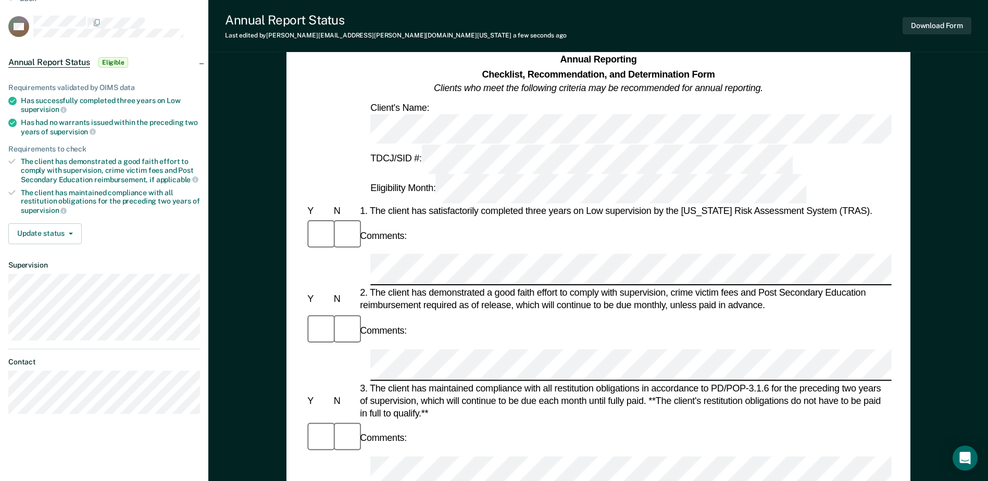
scroll to position [156, 0]
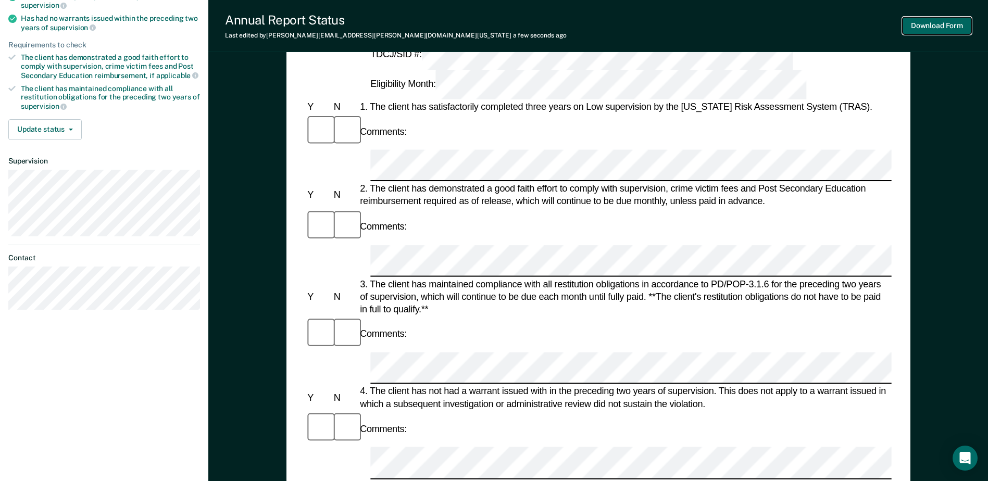
click at [961, 27] on button "Download Form" at bounding box center [936, 25] width 69 height 17
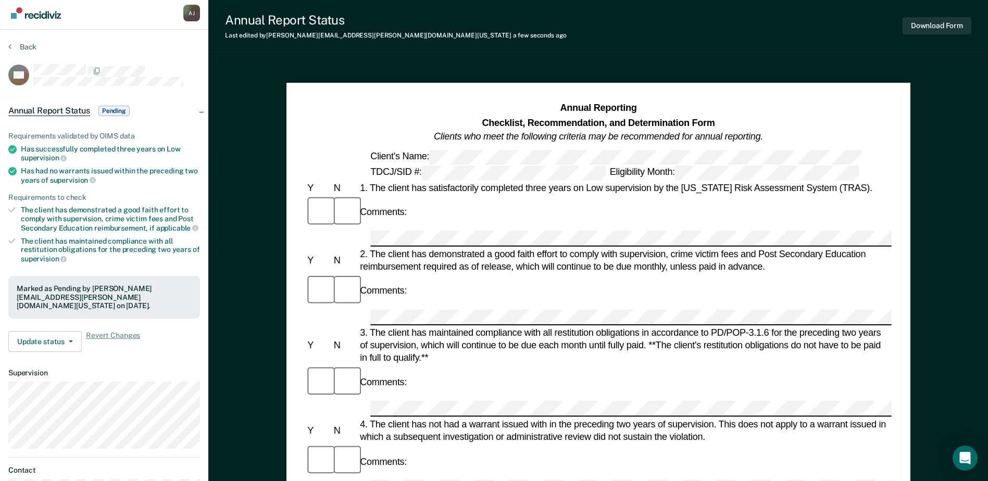
scroll to position [0, 0]
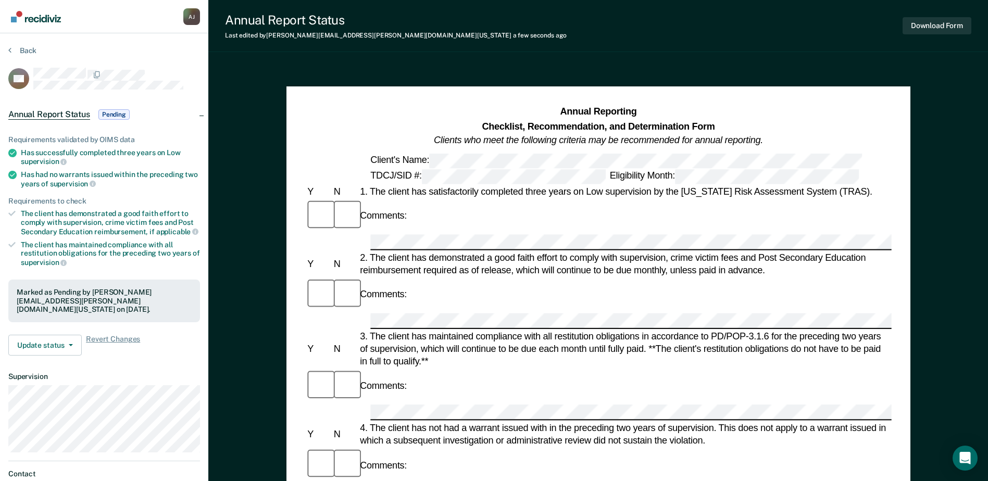
click at [7, 48] on section "Back HH Annual Report Status Pending Requirements validated by OIMS data Has su…" at bounding box center [104, 289] width 208 height 513
click at [24, 51] on button "Back" at bounding box center [22, 50] width 28 height 9
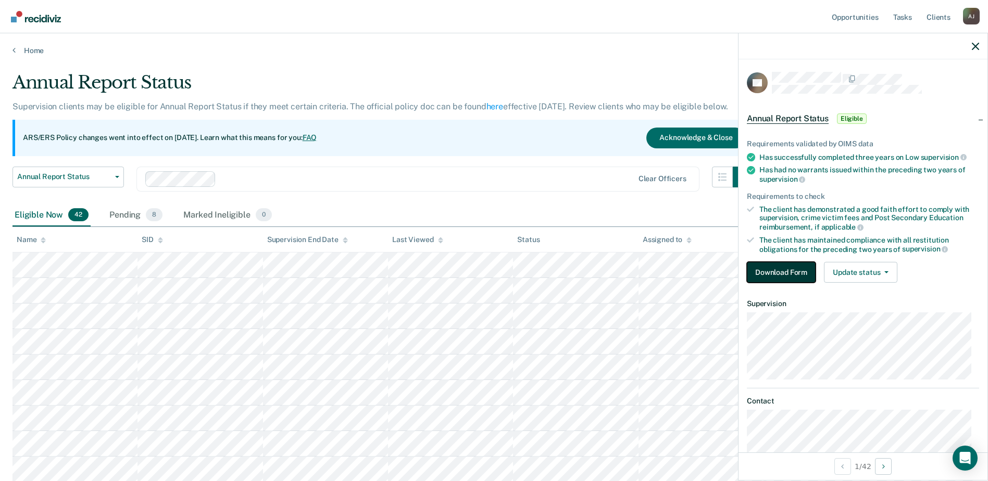
click at [791, 270] on button "Download Form" at bounding box center [781, 272] width 69 height 21
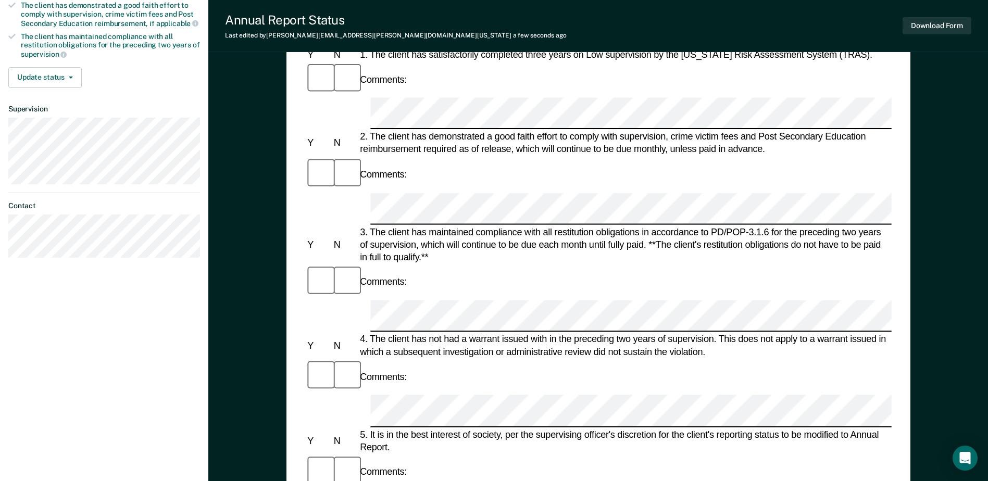
scroll to position [312, 0]
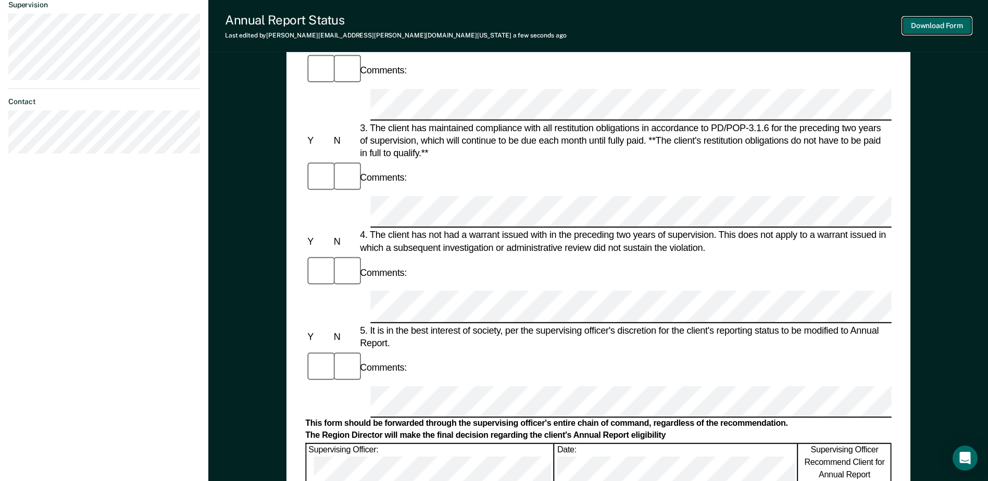
click at [941, 21] on button "Download Form" at bounding box center [936, 25] width 69 height 17
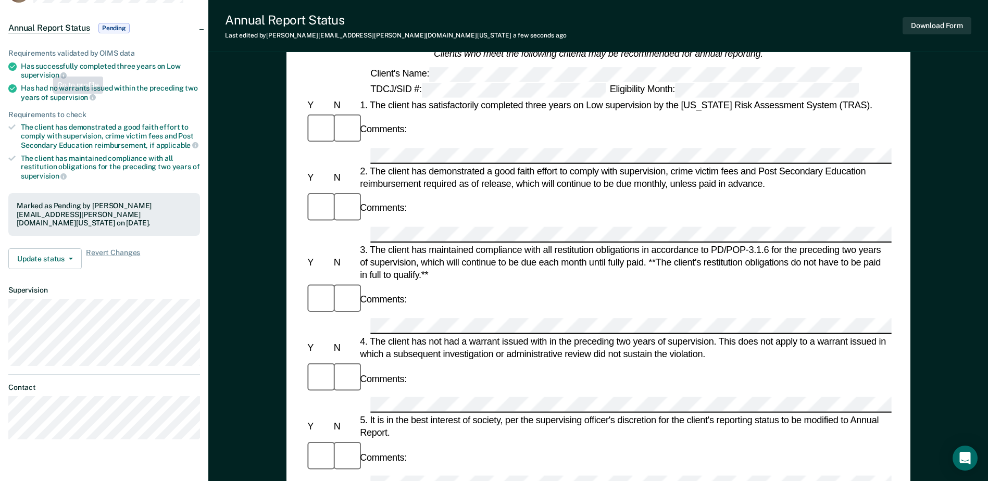
scroll to position [0, 0]
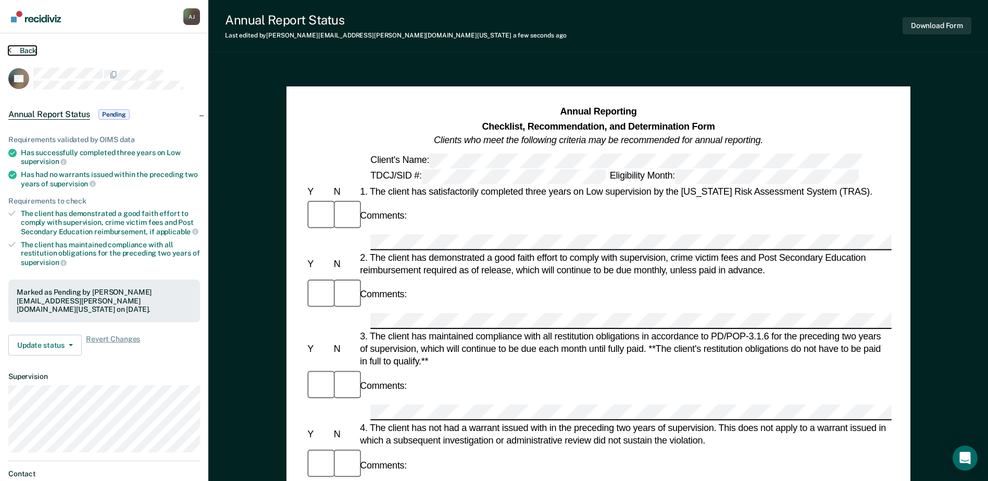
click at [27, 50] on button "Back" at bounding box center [22, 50] width 28 height 9
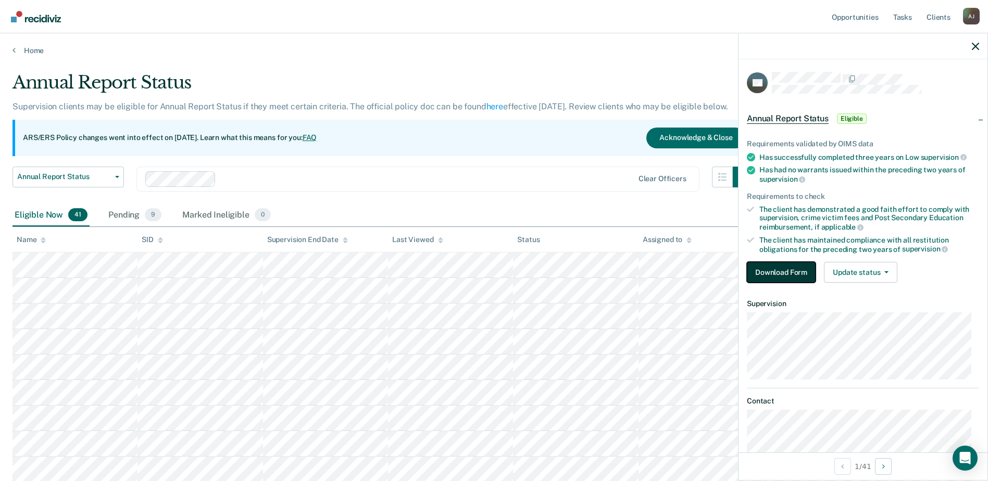
click at [783, 263] on button "Download Form" at bounding box center [781, 272] width 69 height 21
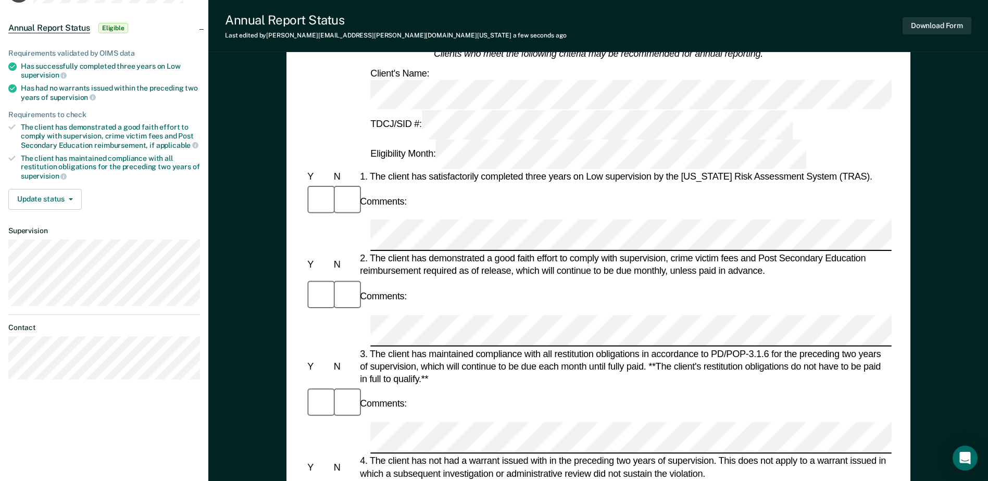
scroll to position [104, 0]
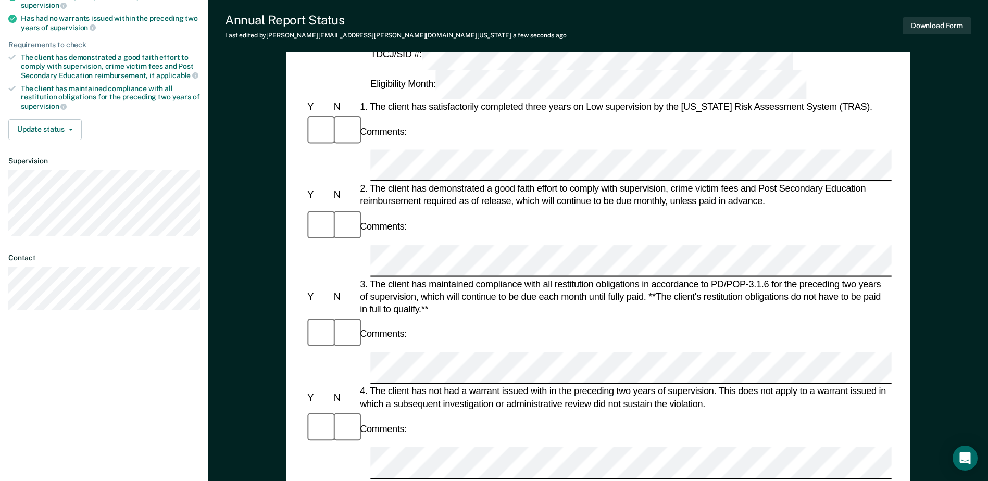
scroll to position [52, 0]
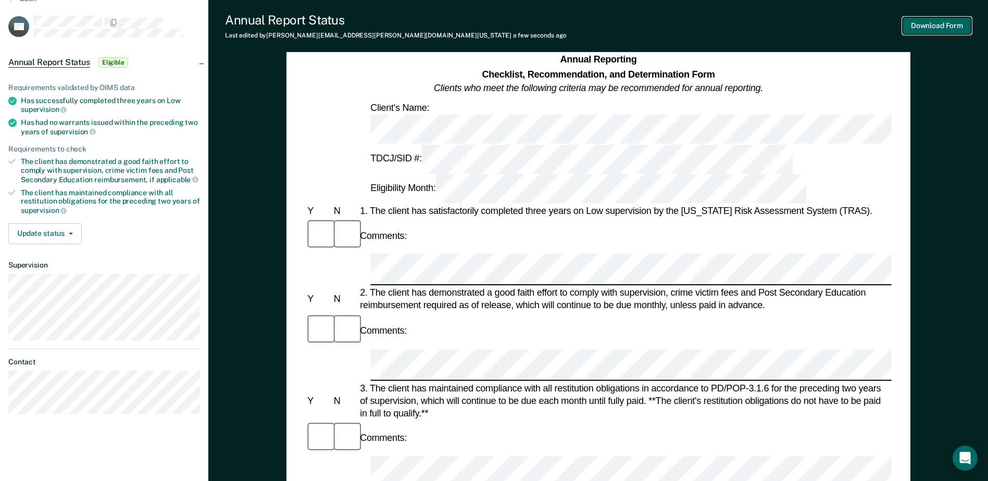
click at [946, 28] on button "Download Form" at bounding box center [936, 25] width 69 height 17
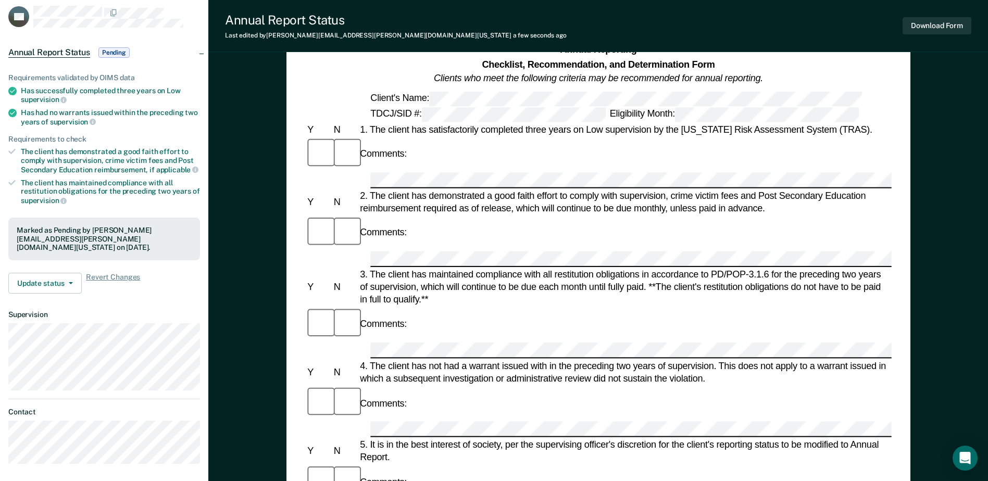
scroll to position [0, 0]
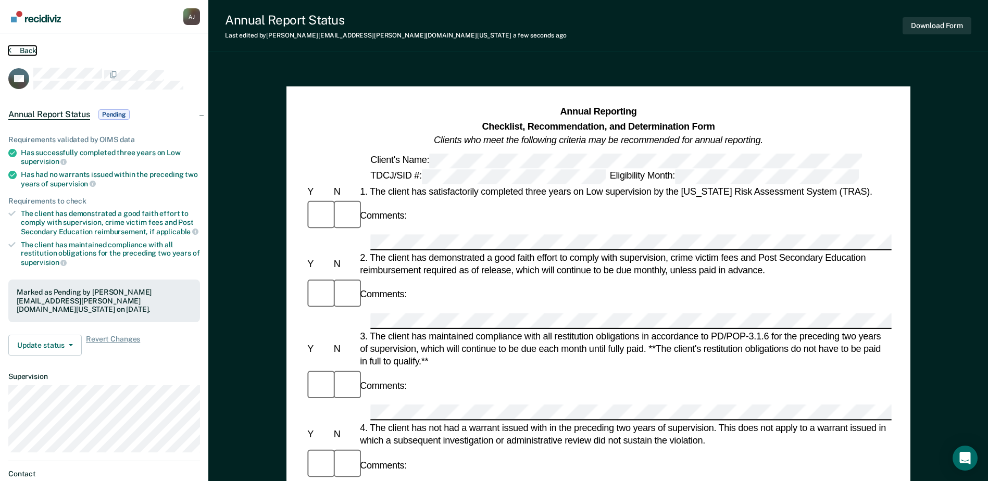
click at [31, 52] on button "Back" at bounding box center [22, 50] width 28 height 9
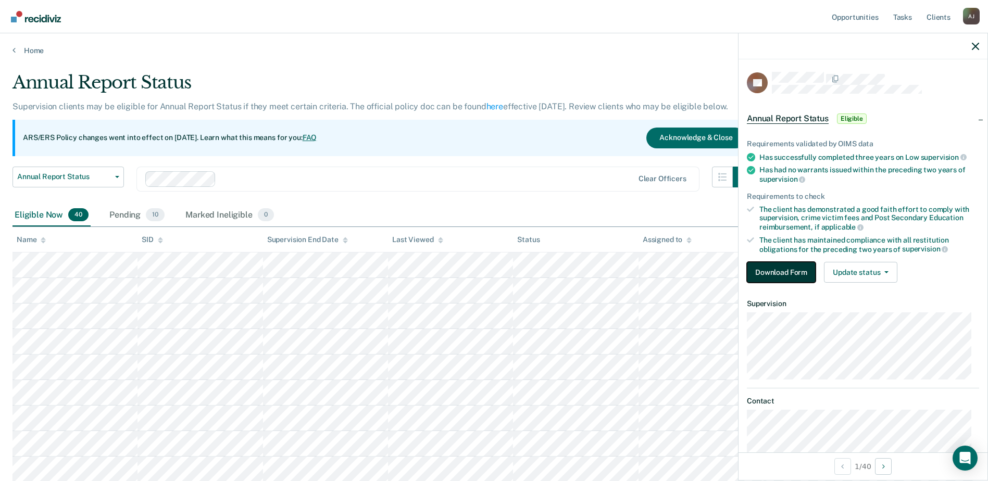
click at [790, 269] on button "Download Form" at bounding box center [781, 272] width 69 height 21
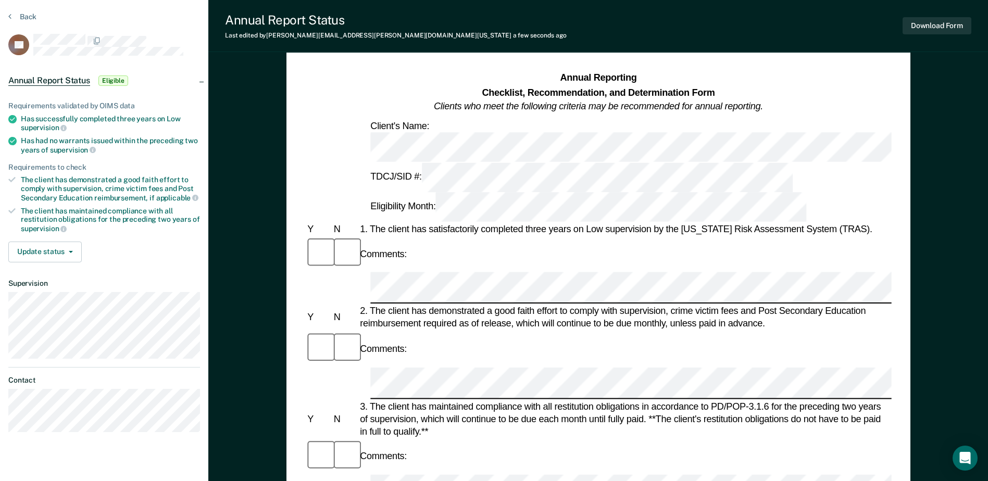
scroll to position [52, 0]
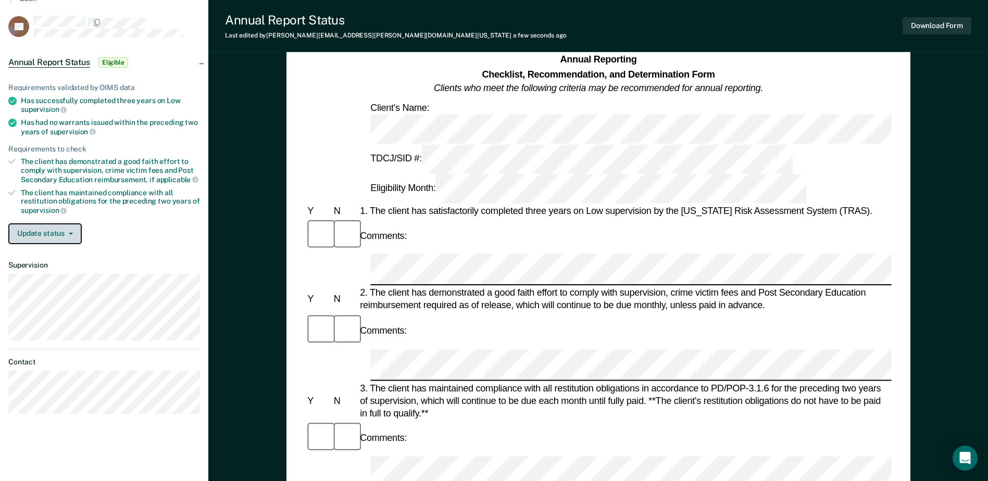
click at [70, 238] on button "Update status" at bounding box center [44, 233] width 73 height 21
click at [124, 206] on div "The client has maintained compliance with all restitution obligations for the p…" at bounding box center [110, 201] width 179 height 27
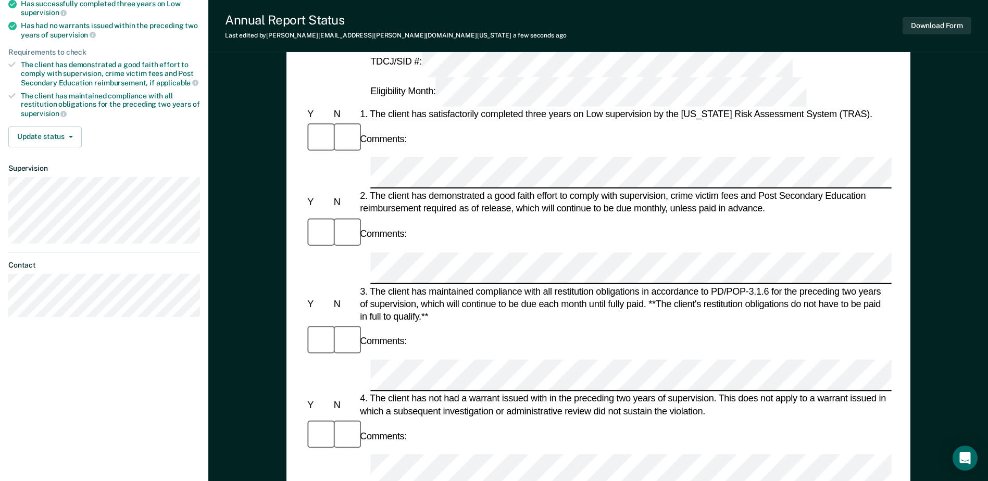
scroll to position [156, 0]
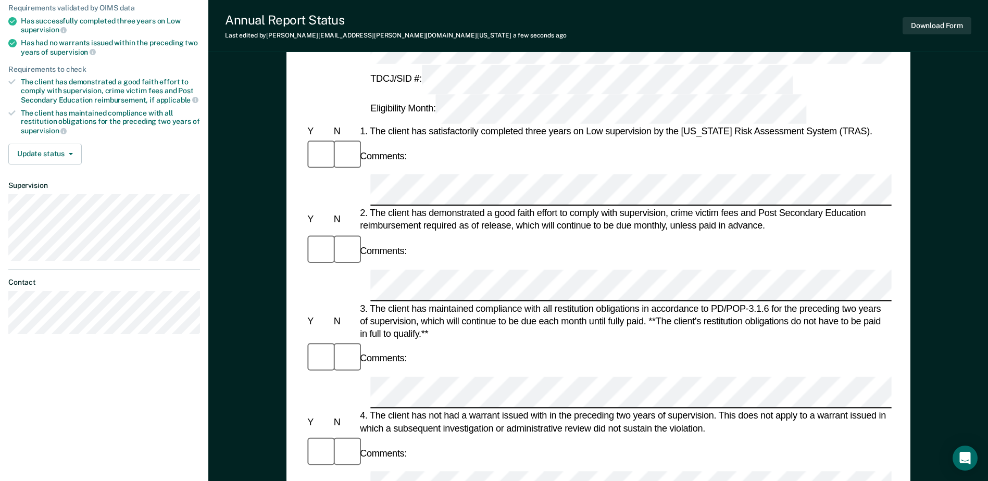
scroll to position [312, 0]
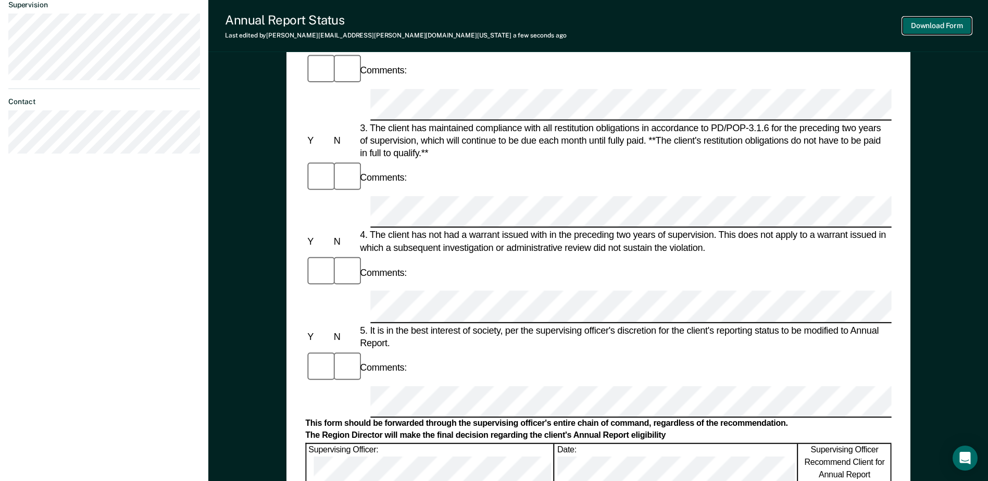
click at [924, 30] on button "Download Form" at bounding box center [936, 25] width 69 height 17
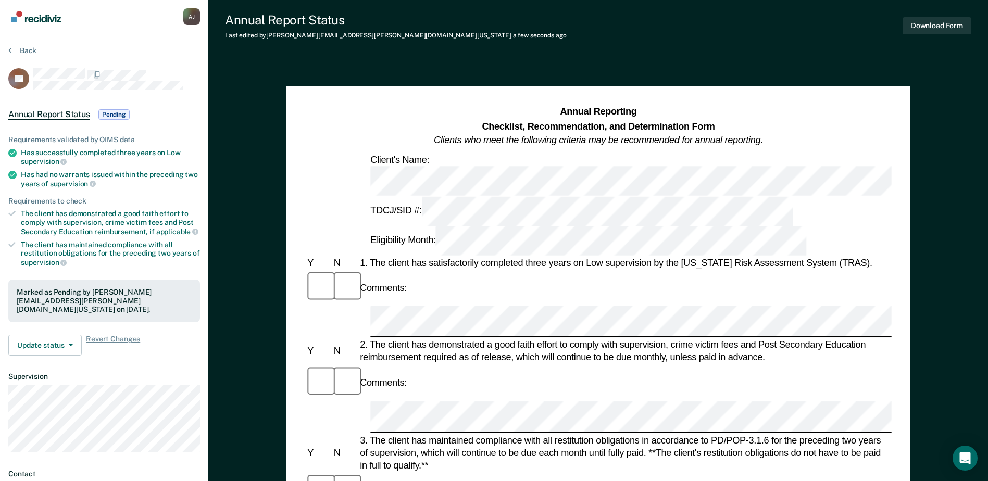
click at [17, 45] on section "Back LK Annual Report Status Pending Requirements validated by OIMS data Has su…" at bounding box center [104, 289] width 208 height 513
drag, startPoint x: 17, startPoint y: 45, endPoint x: 12, endPoint y: 52, distance: 7.5
click at [12, 52] on button "Back" at bounding box center [22, 50] width 28 height 9
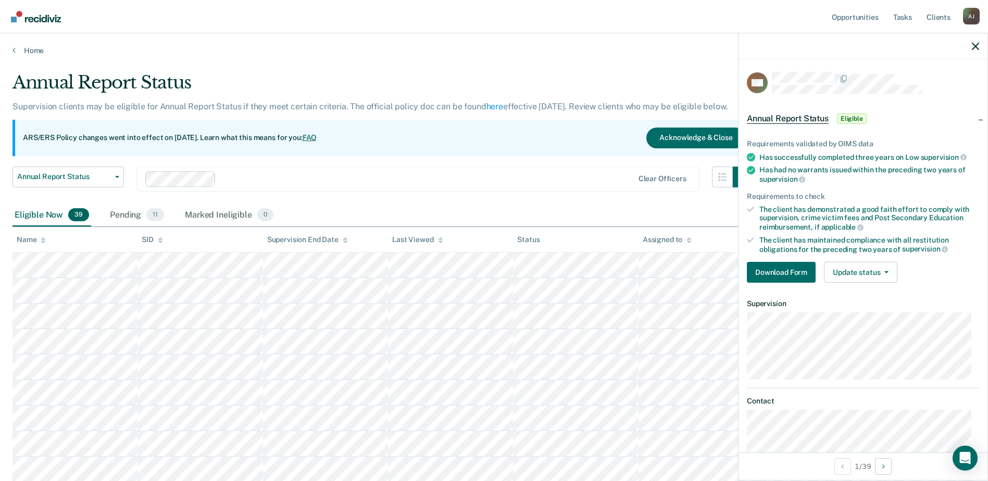
click at [746, 271] on div "Requirements validated by OIMS data Has successfully completed three years on L…" at bounding box center [862, 207] width 249 height 168
click at [760, 273] on button "Download Form" at bounding box center [781, 272] width 69 height 21
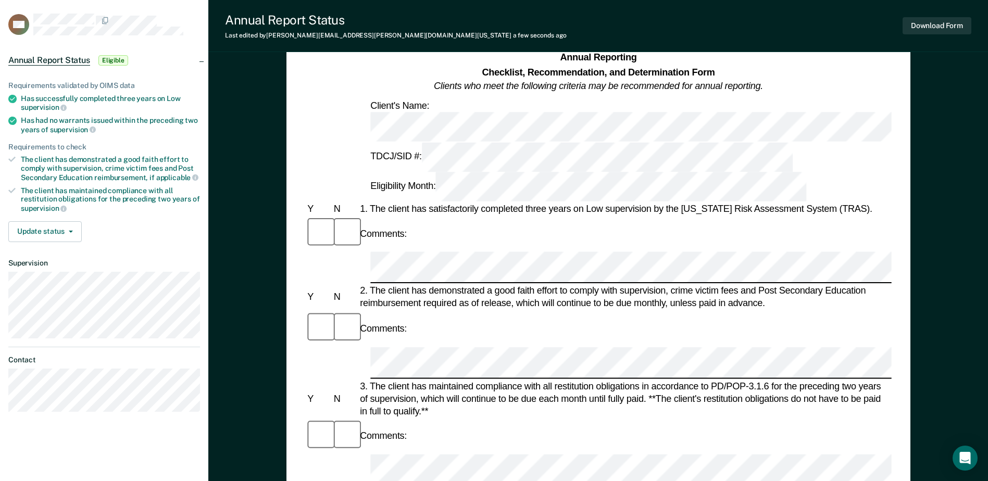
scroll to position [104, 0]
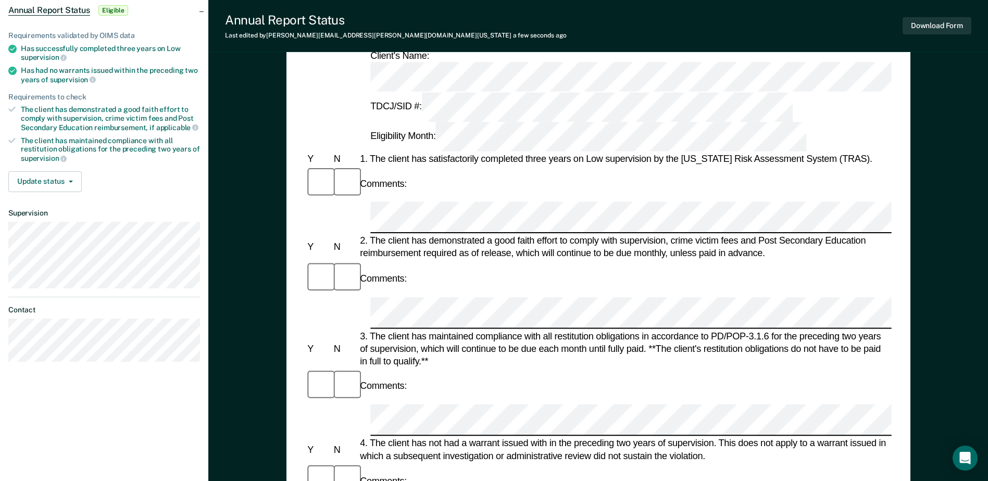
click at [450, 463] on div "Comments:" at bounding box center [598, 480] width 586 height 35
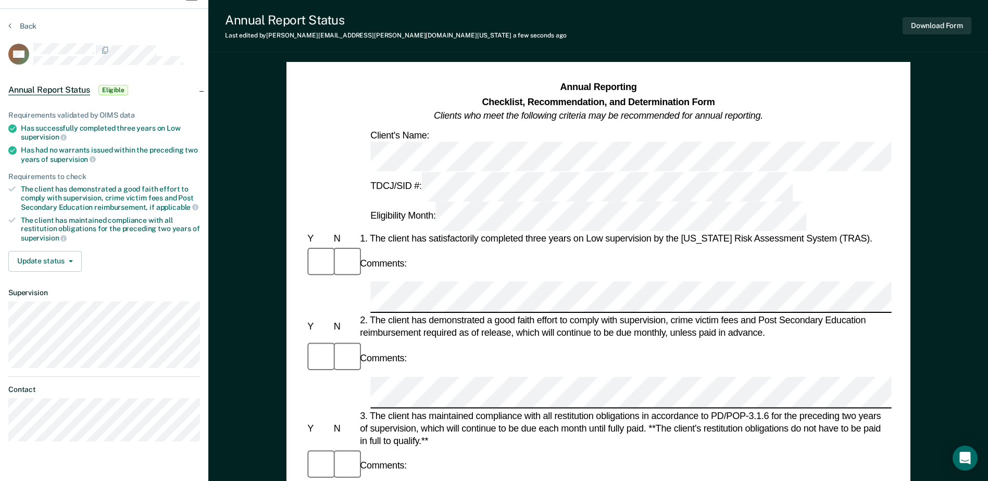
scroll to position [0, 0]
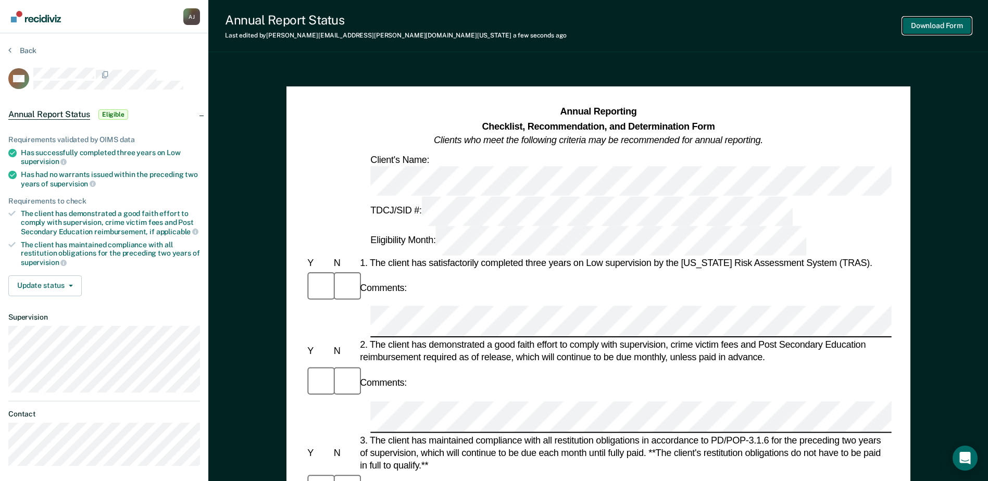
click at [963, 32] on button "Download Form" at bounding box center [936, 25] width 69 height 17
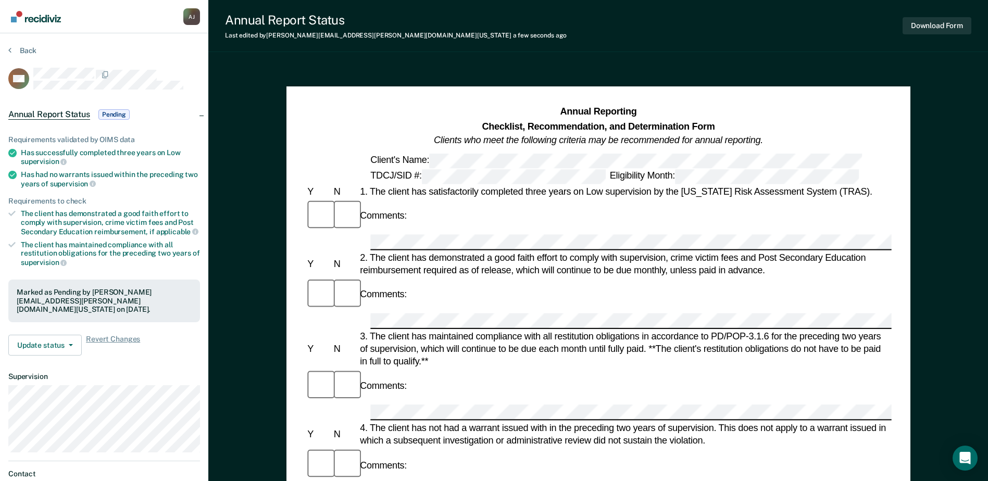
drag, startPoint x: 35, startPoint y: 56, endPoint x: 26, endPoint y: 49, distance: 11.9
click at [34, 54] on div "Back" at bounding box center [104, 57] width 192 height 22
click at [26, 49] on button "Back" at bounding box center [22, 50] width 28 height 9
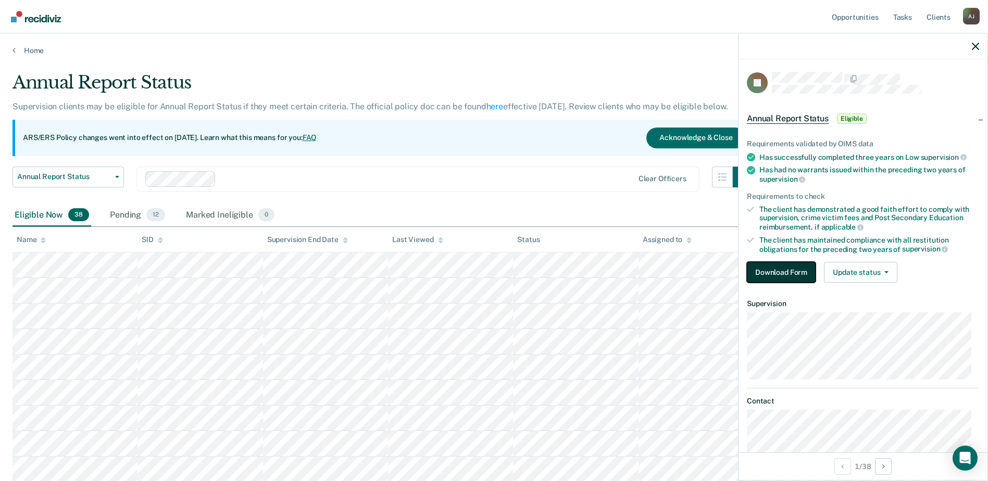
click at [776, 273] on button "Download Form" at bounding box center [781, 272] width 69 height 21
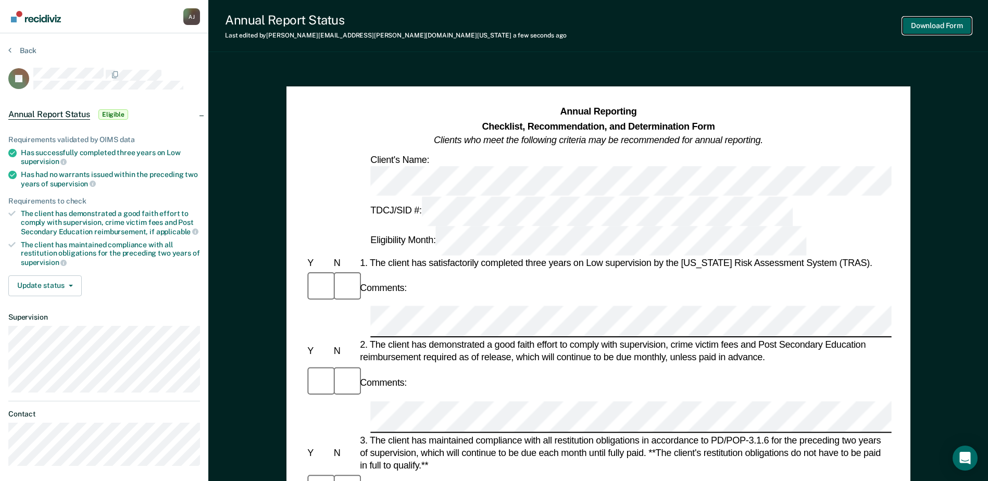
click at [928, 23] on button "Download Form" at bounding box center [936, 25] width 69 height 17
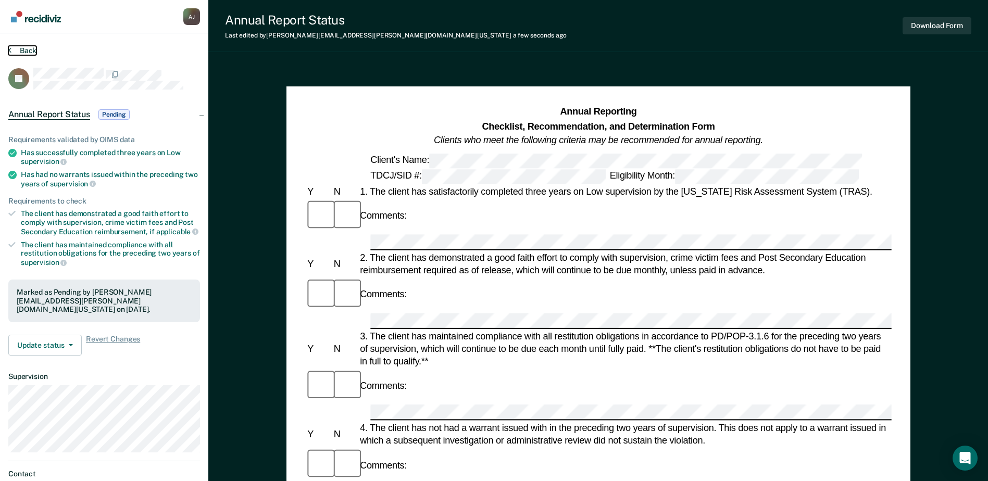
click at [27, 54] on button "Back" at bounding box center [22, 50] width 28 height 9
